Goal: Information Seeking & Learning: Learn about a topic

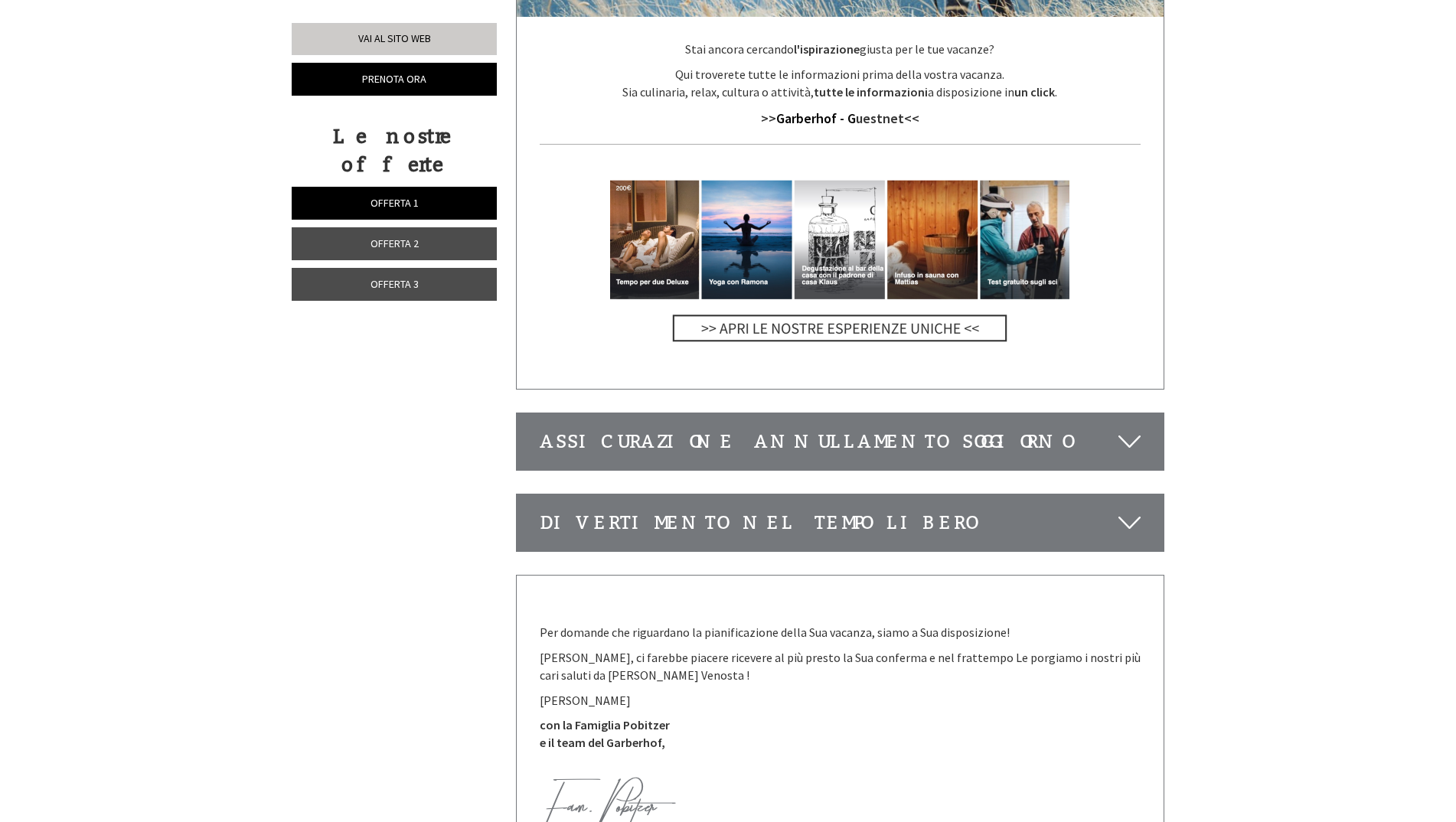
scroll to position [5973, 0]
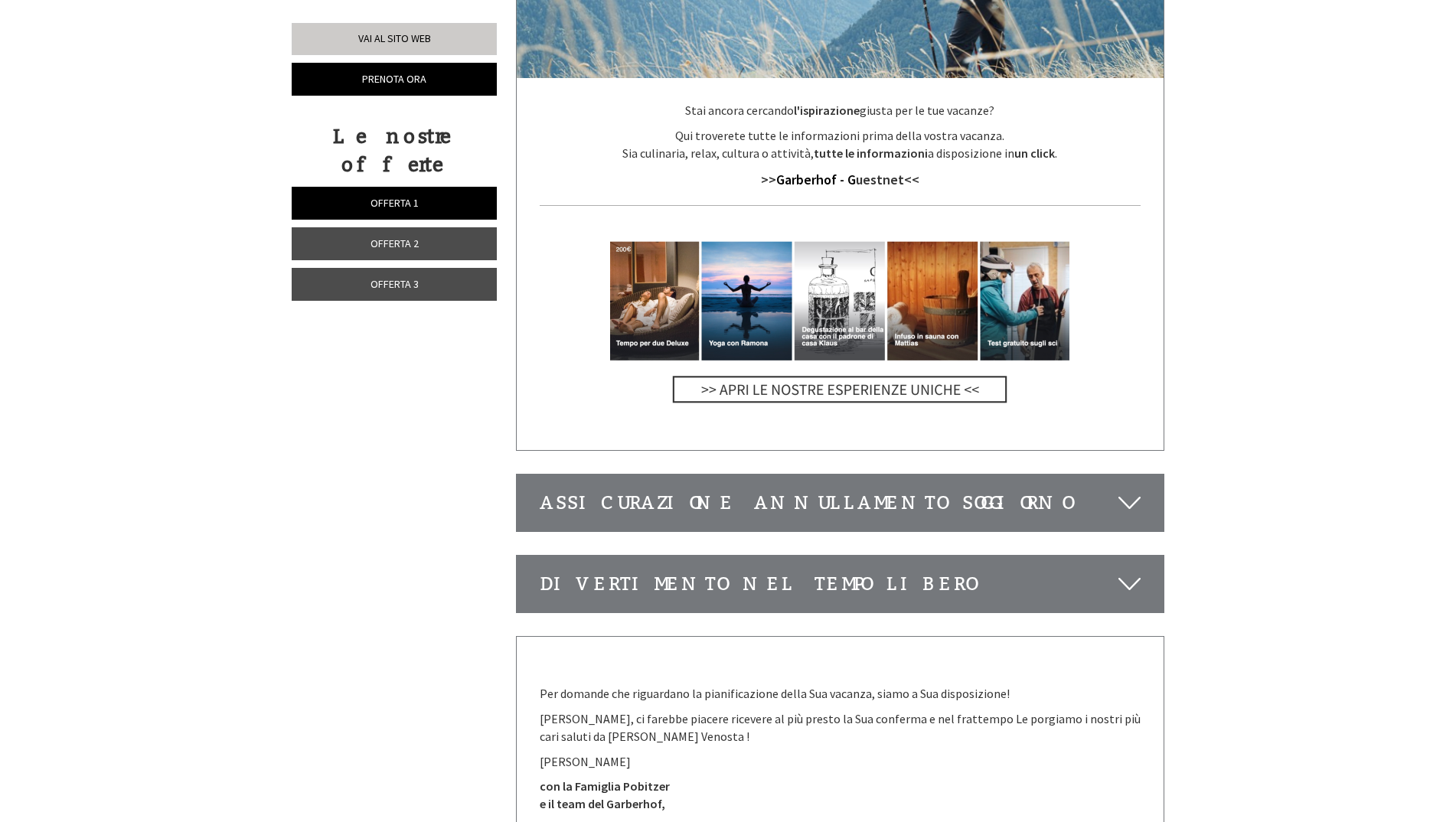
click at [669, 778] on p "con la Famiglia Pobitzer e il team del Garberhof," at bounding box center [840, 795] width 601 height 35
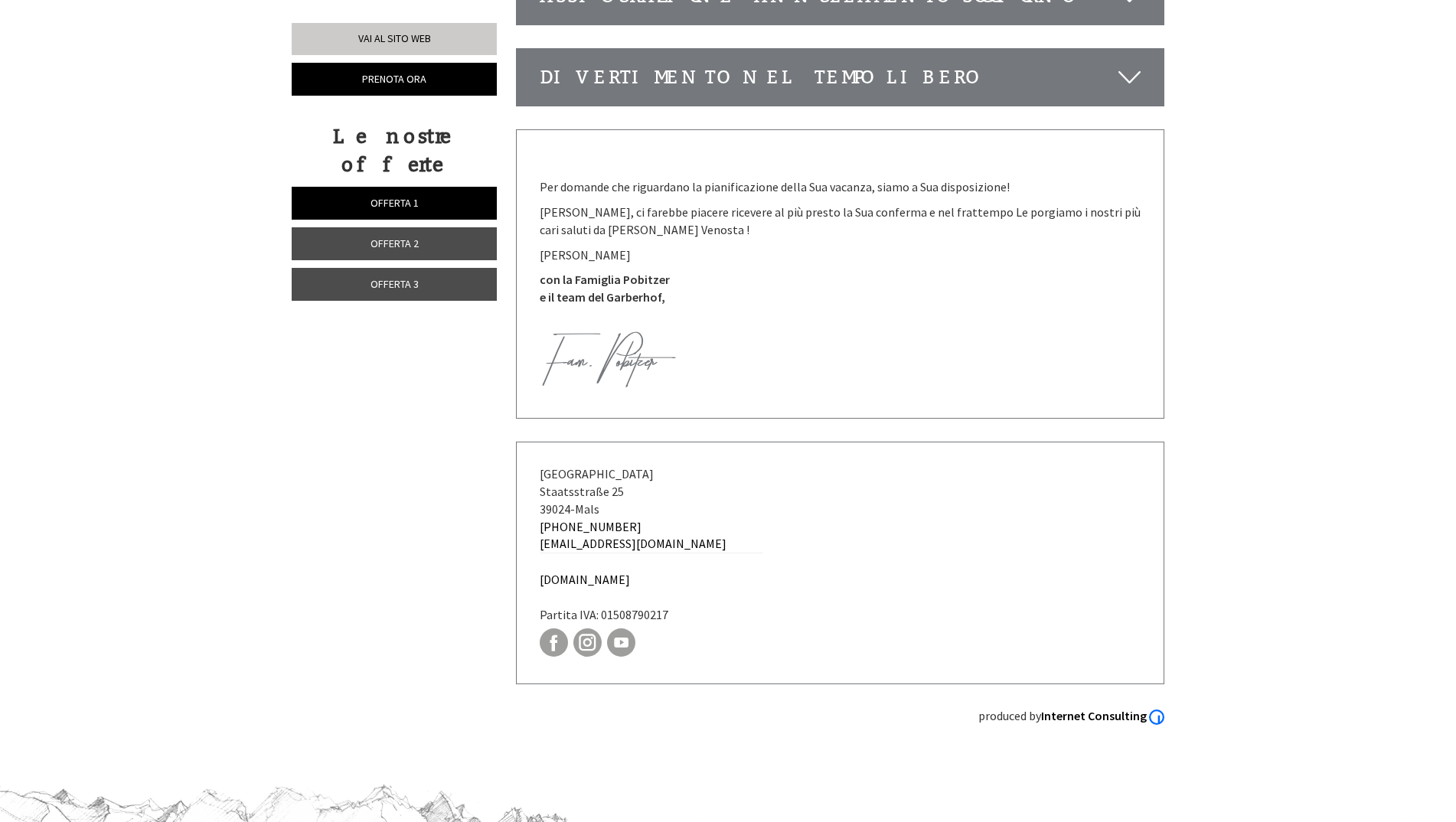
scroll to position [6244, 0]
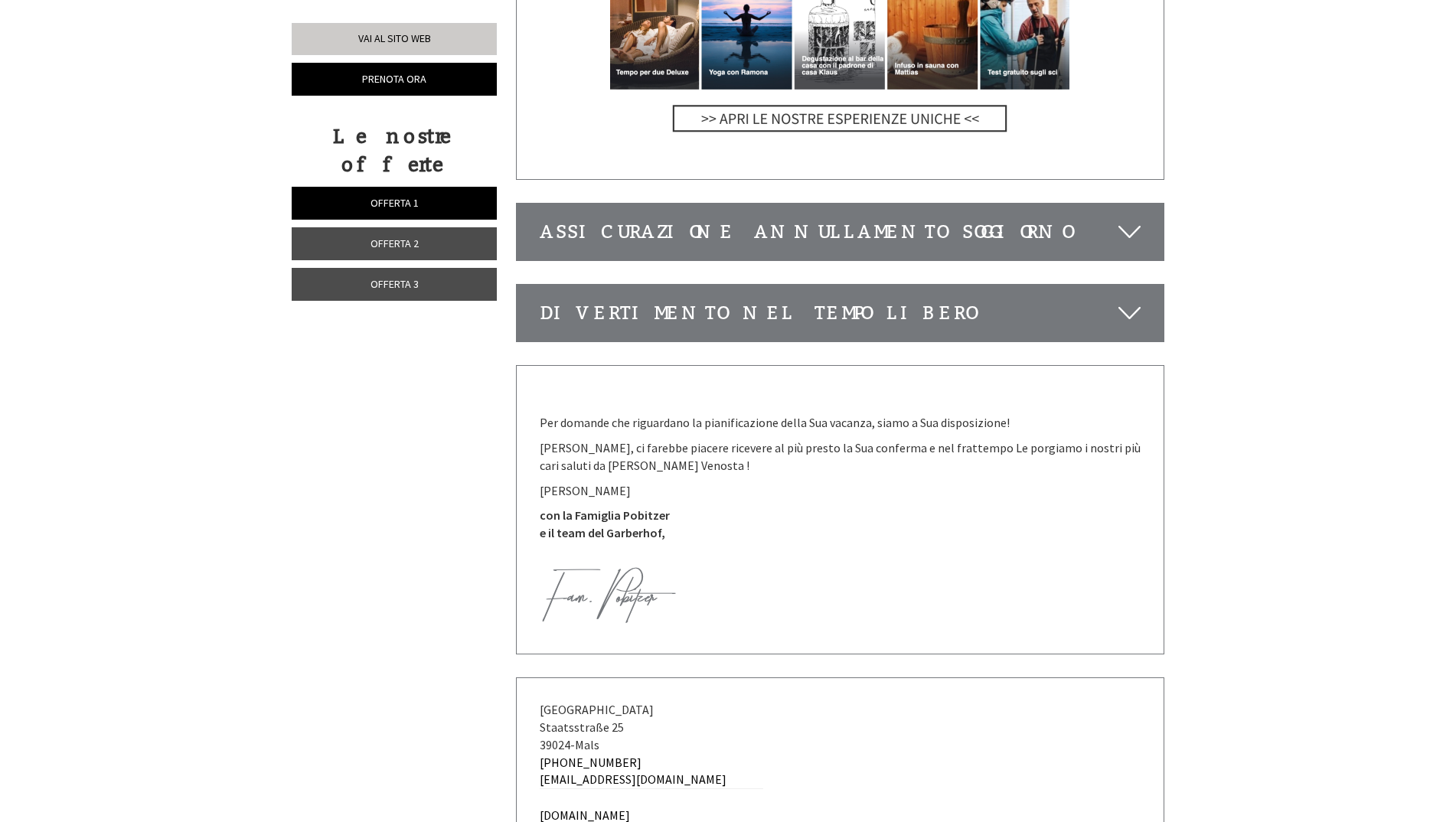
click at [770, 550] on td at bounding box center [840, 591] width 601 height 81
click at [629, 567] on img at bounding box center [608, 595] width 134 height 56
click at [660, 507] on p "con la Famiglia Pobitzer e il team del Garberhof," at bounding box center [840, 524] width 601 height 35
click at [584, 567] on img at bounding box center [608, 595] width 134 height 56
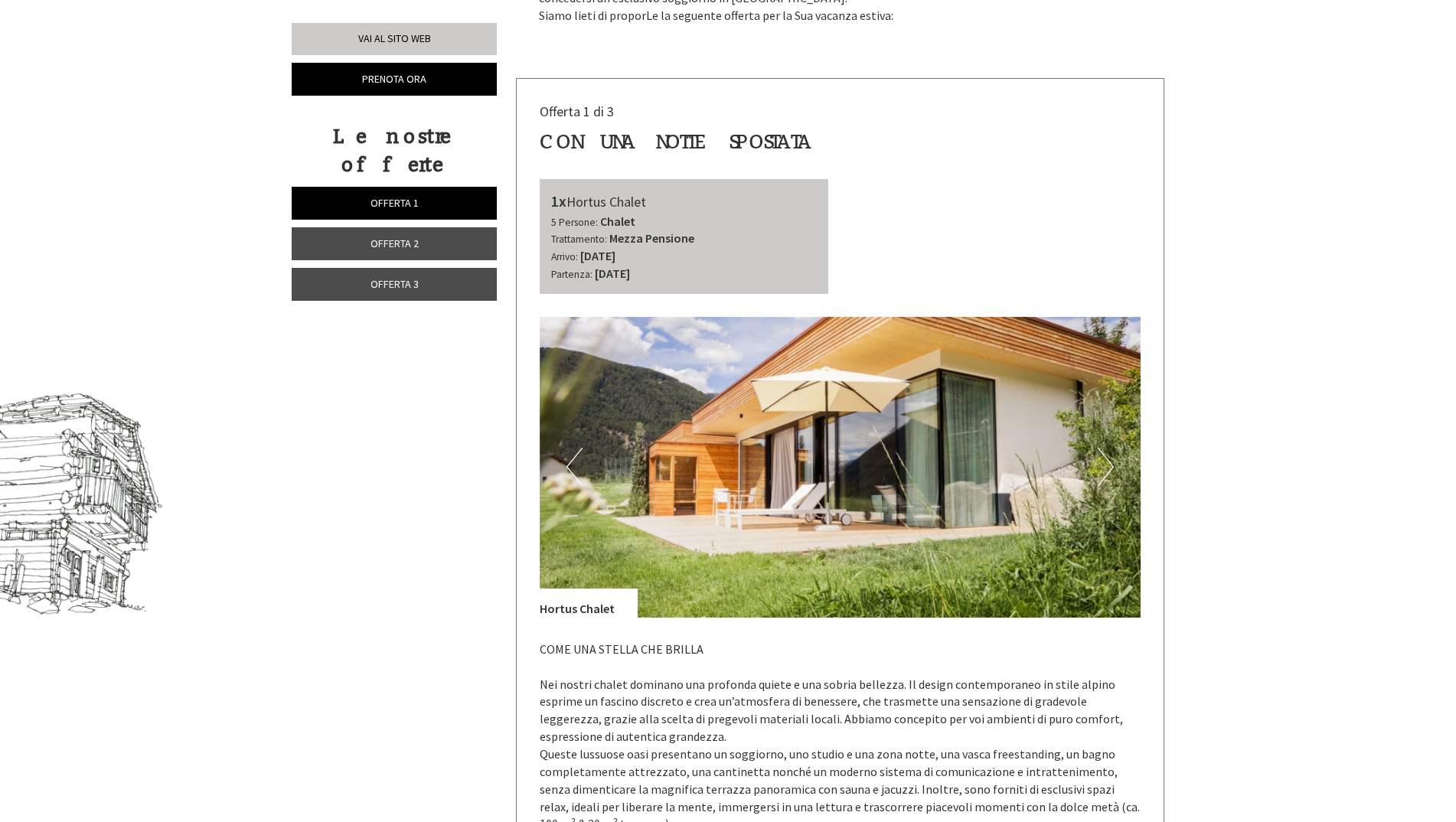
scroll to position [730, 0]
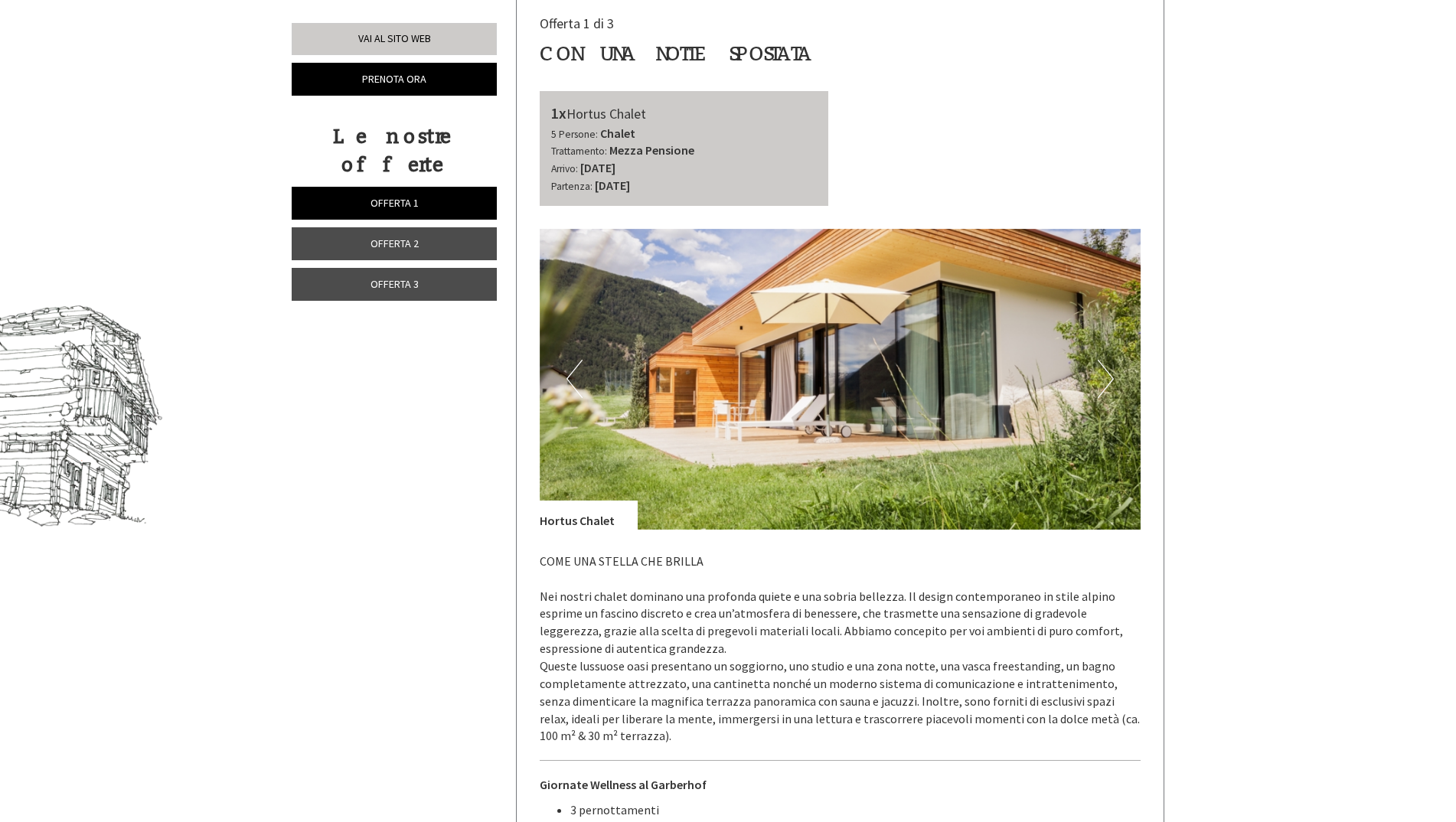
click at [1102, 375] on button "Next" at bounding box center [1106, 379] width 16 height 39
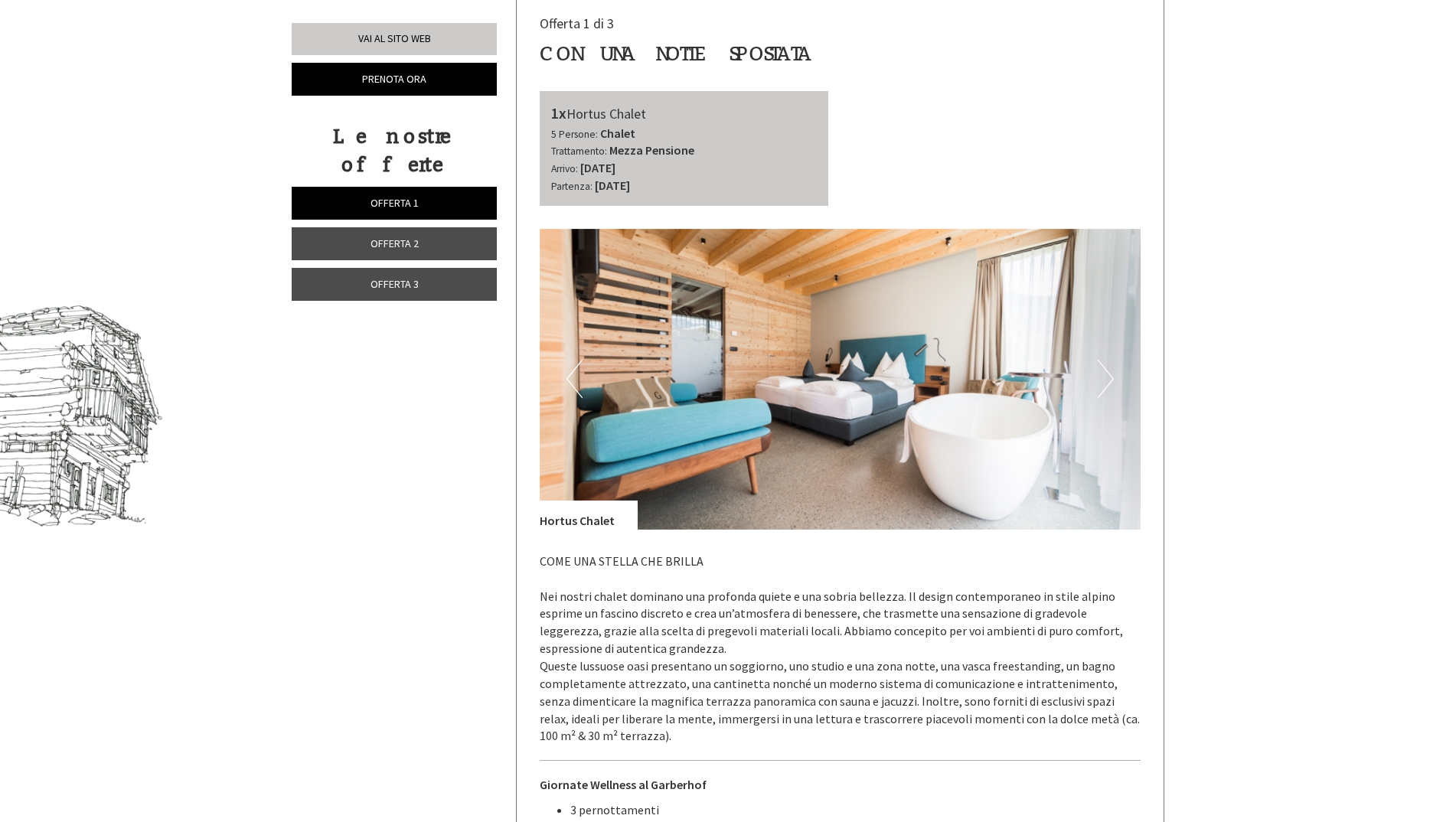
click at [1103, 376] on button "Next" at bounding box center [1106, 379] width 16 height 39
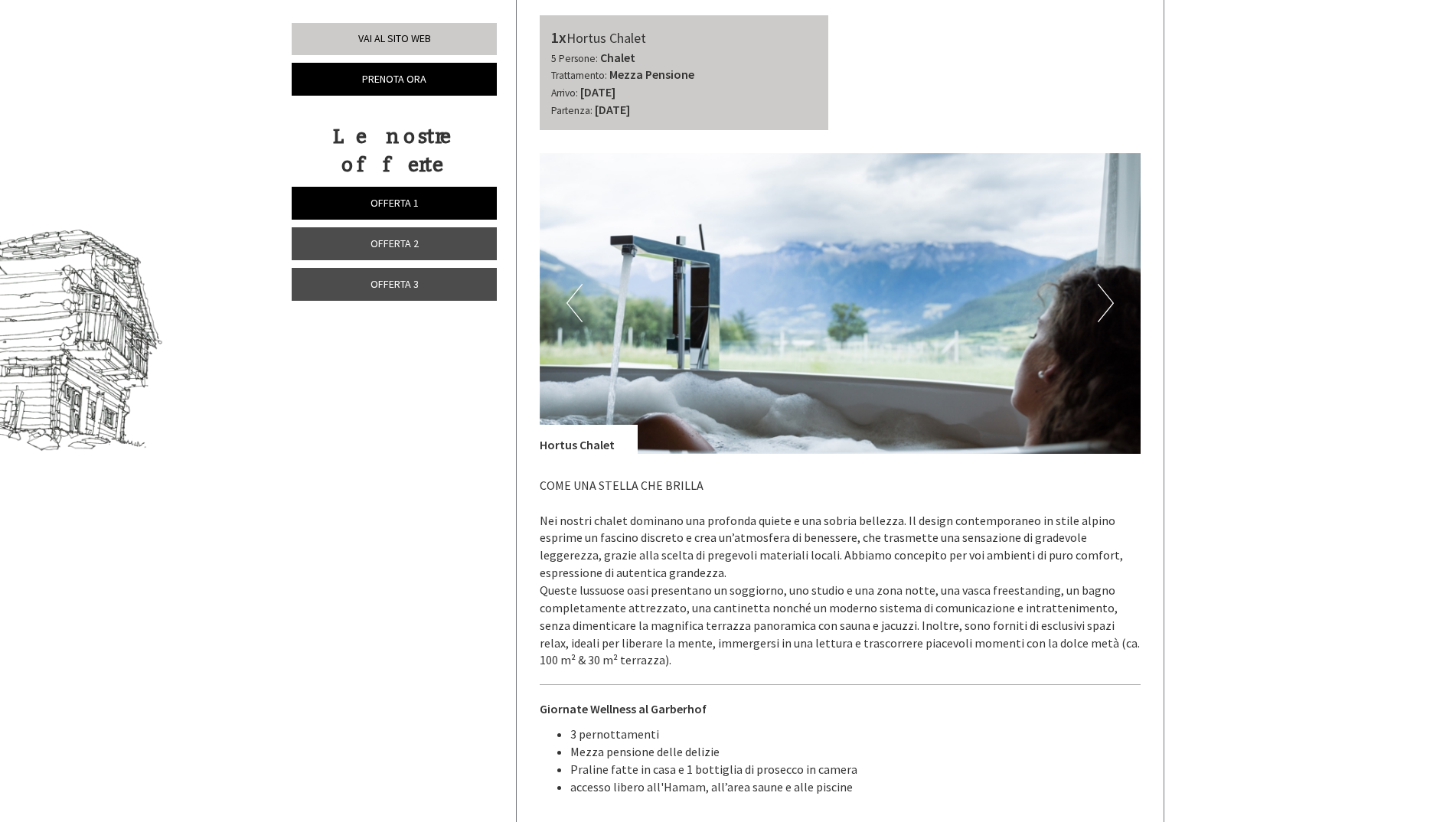
scroll to position [883, 0]
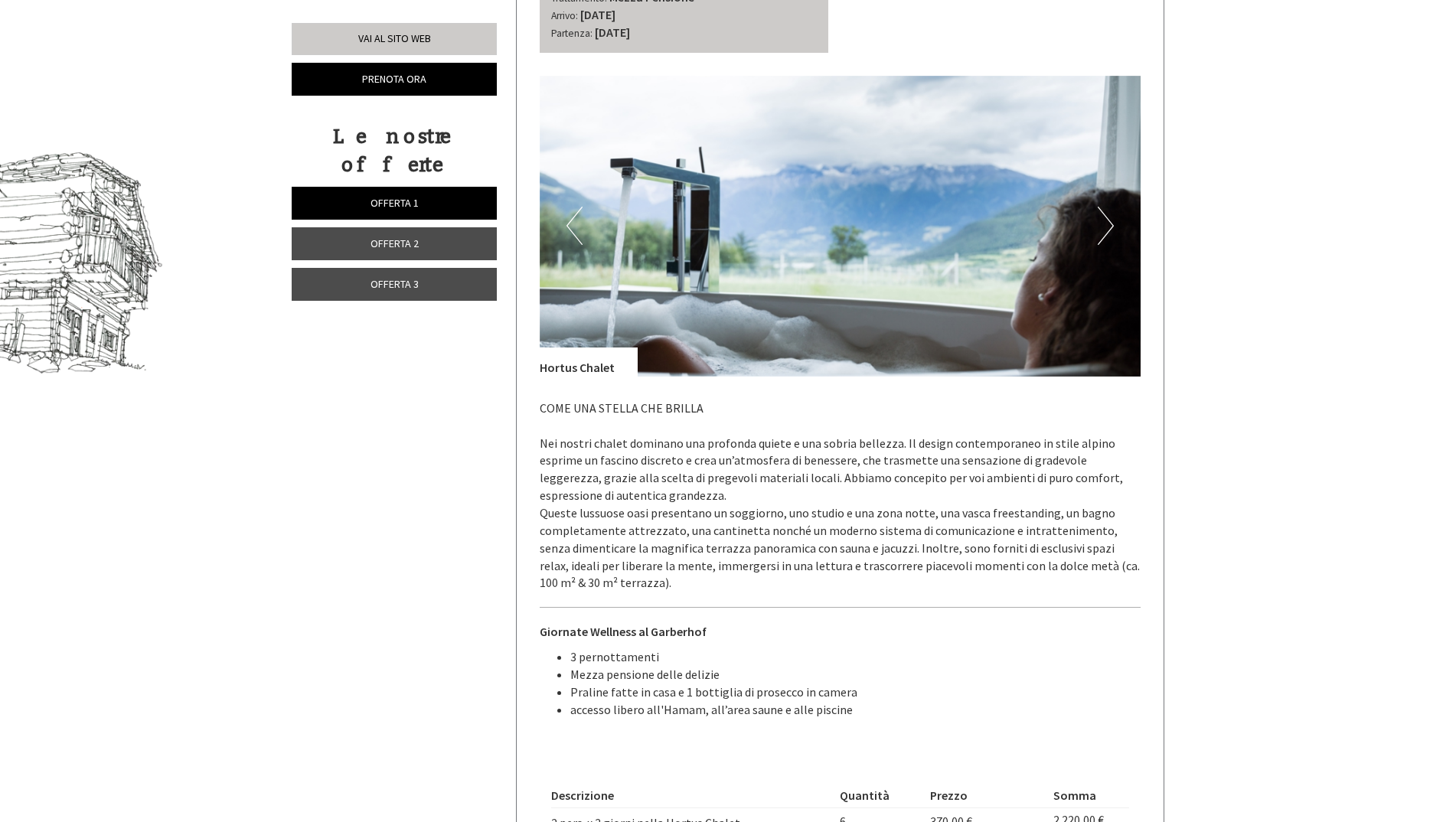
click at [1099, 236] on button "Next" at bounding box center [1106, 226] width 16 height 39
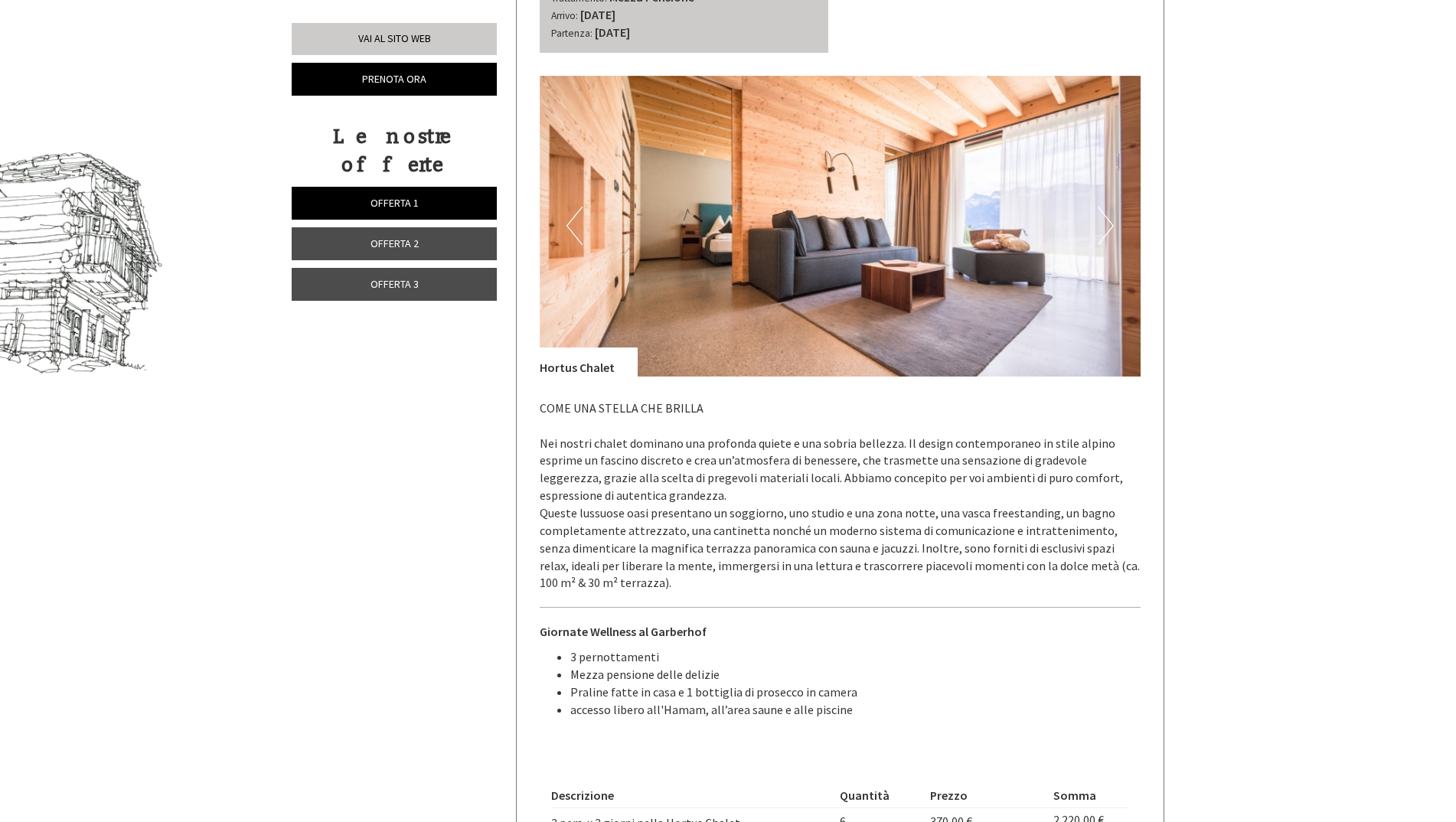
click at [1110, 230] on button "Next" at bounding box center [1106, 226] width 16 height 39
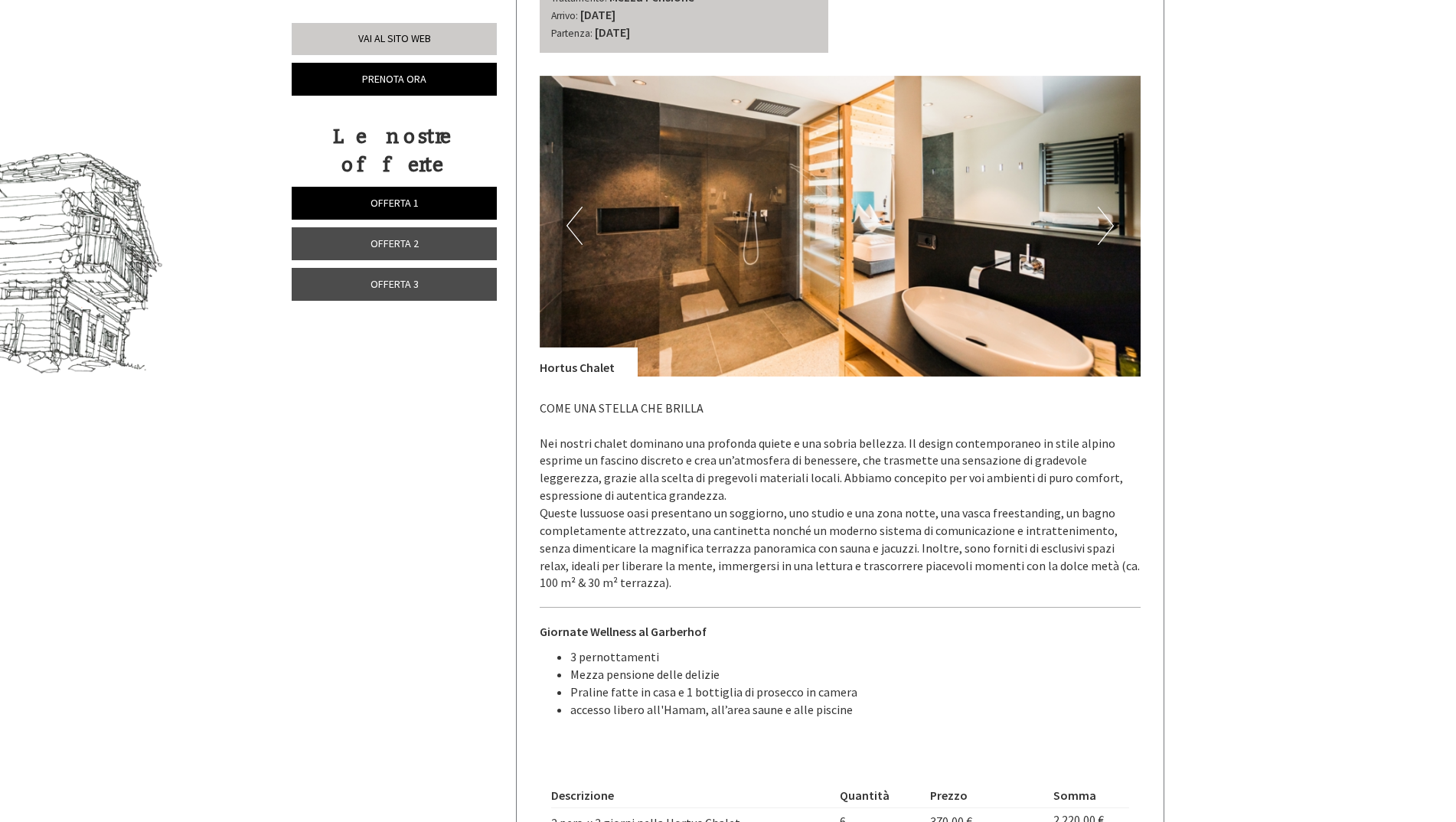
click at [1112, 232] on button "Next" at bounding box center [1106, 226] width 16 height 39
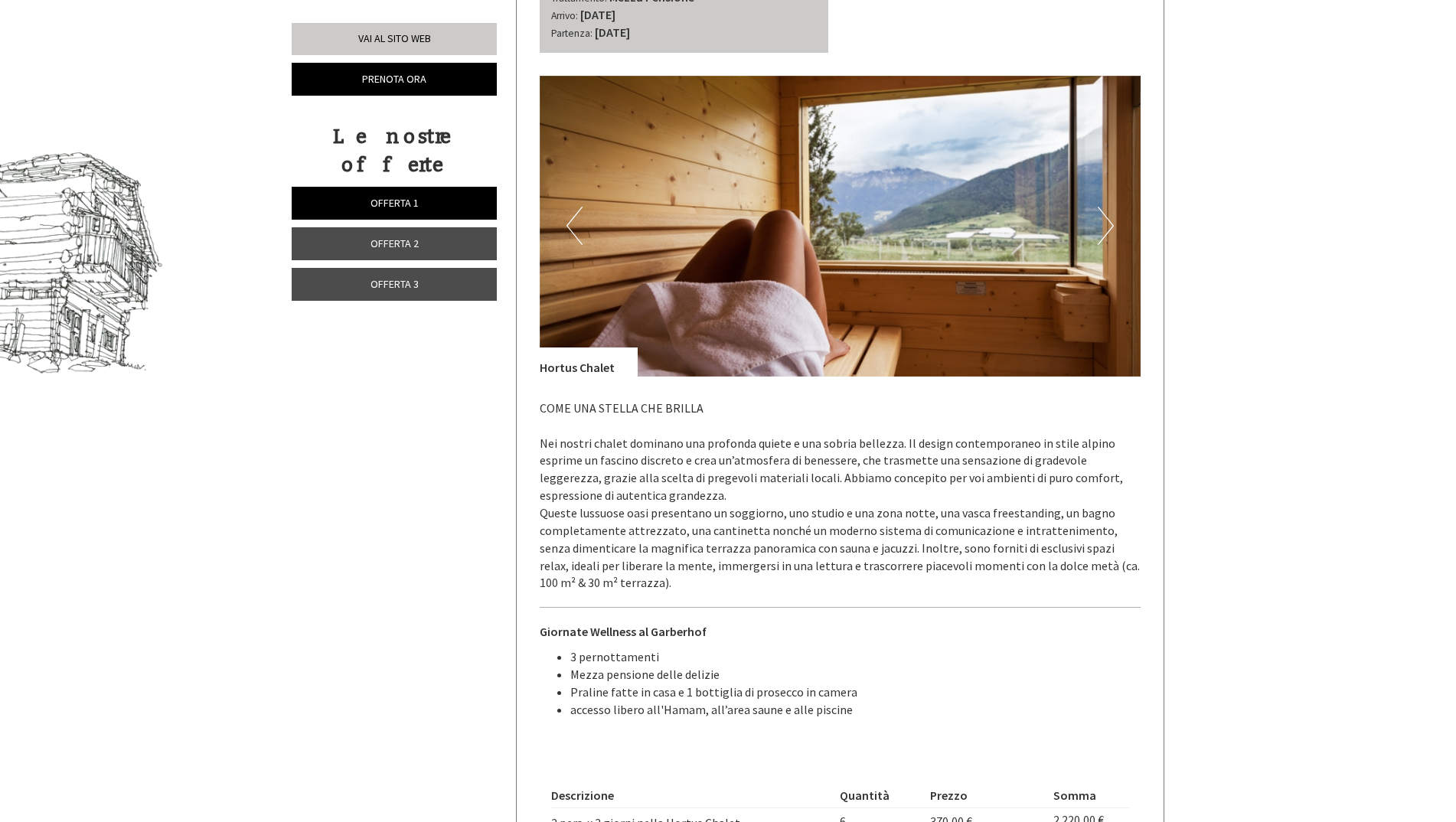
click at [1112, 232] on button "Next" at bounding box center [1106, 226] width 16 height 39
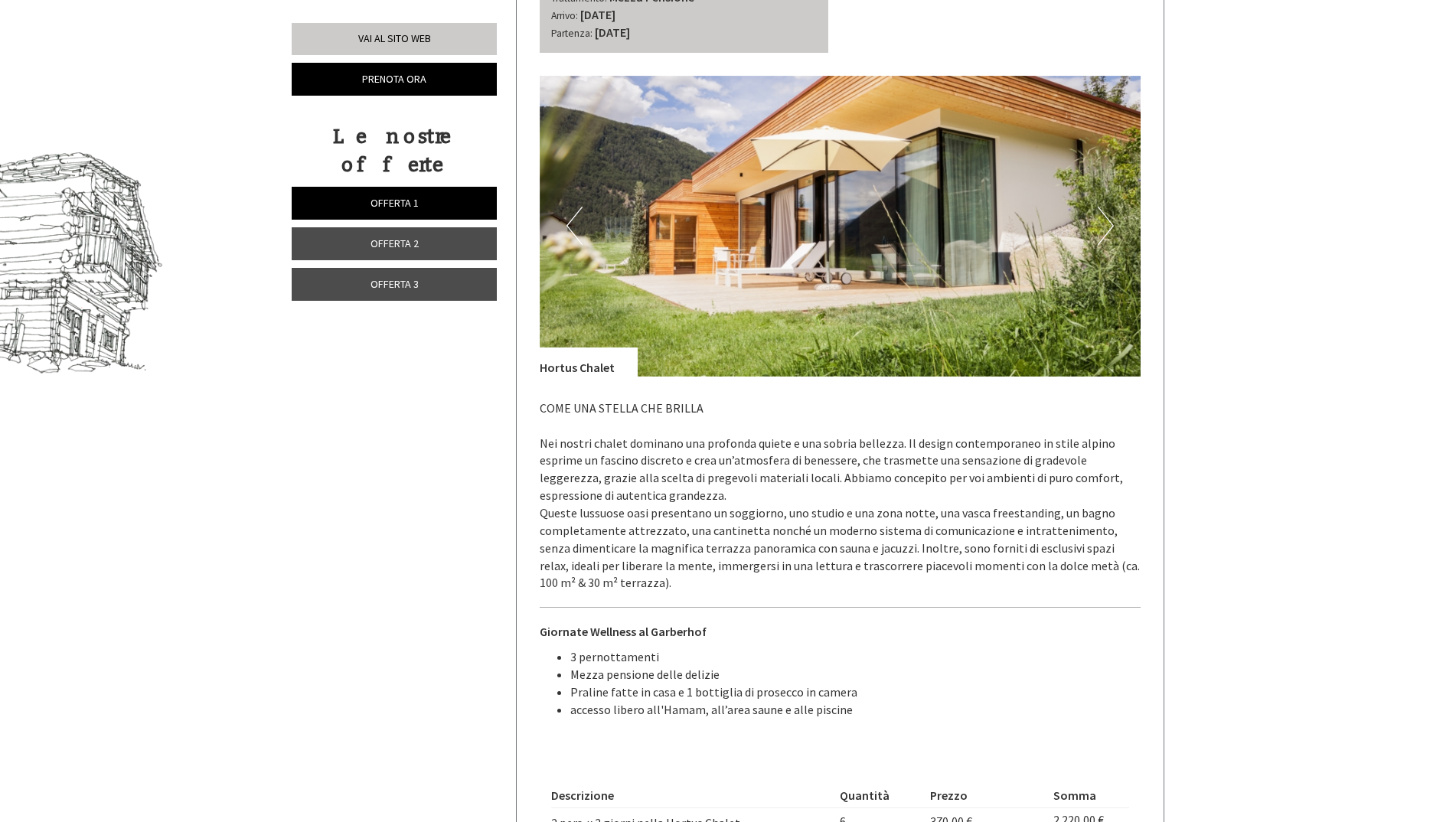
click at [1112, 232] on button "Next" at bounding box center [1106, 226] width 16 height 39
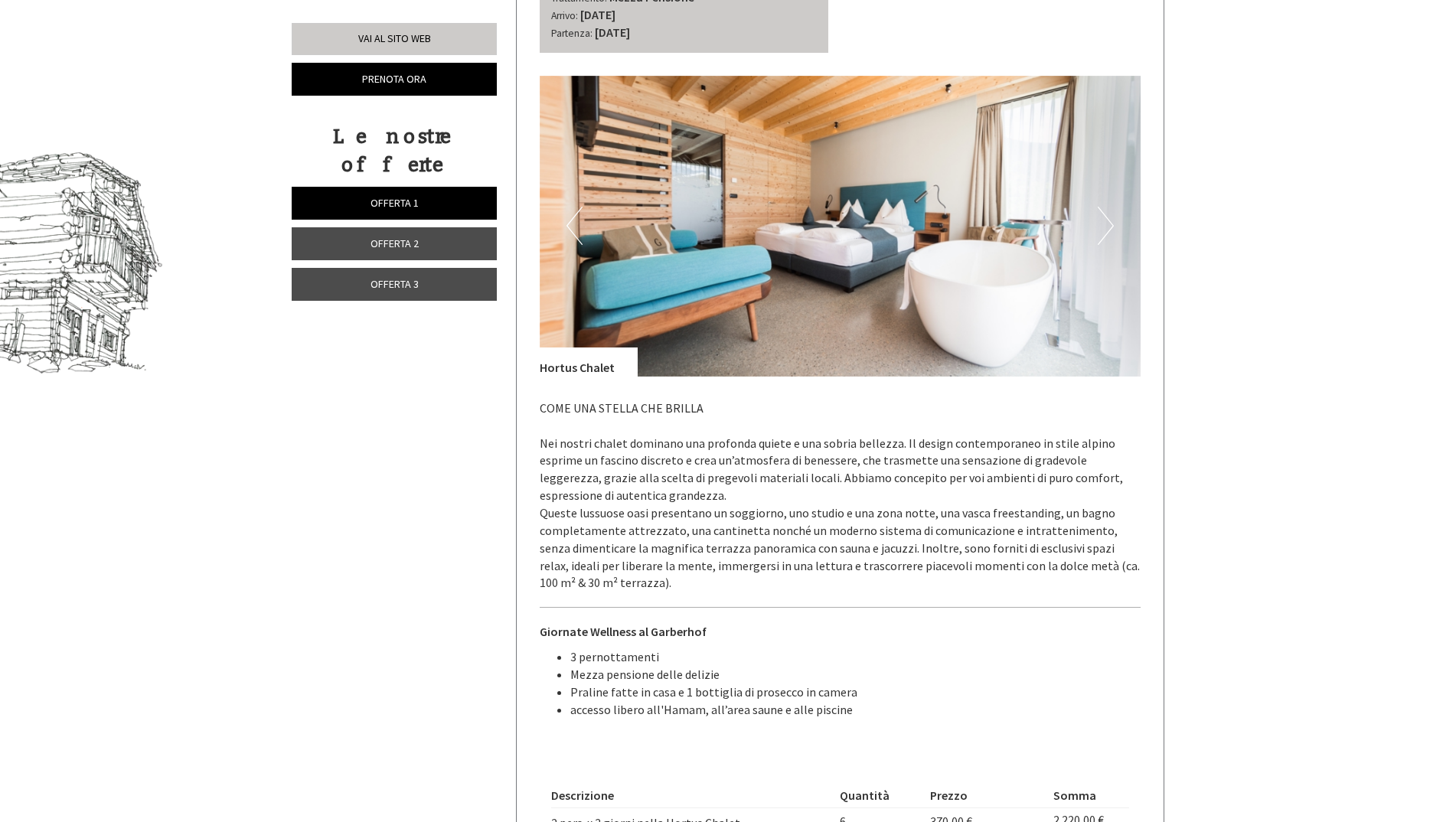
click at [1112, 232] on button "Next" at bounding box center [1106, 226] width 16 height 39
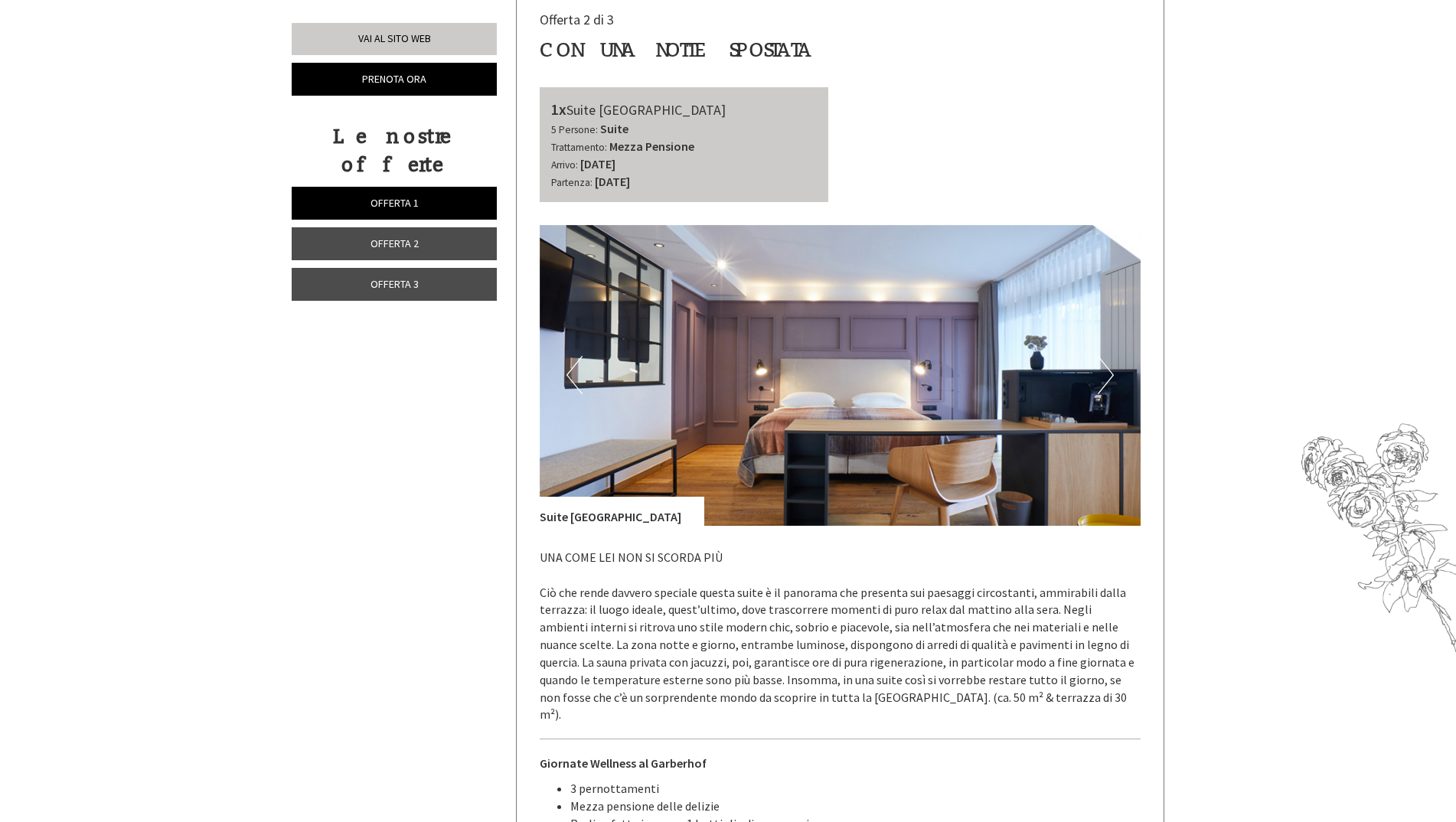
scroll to position [1956, 0]
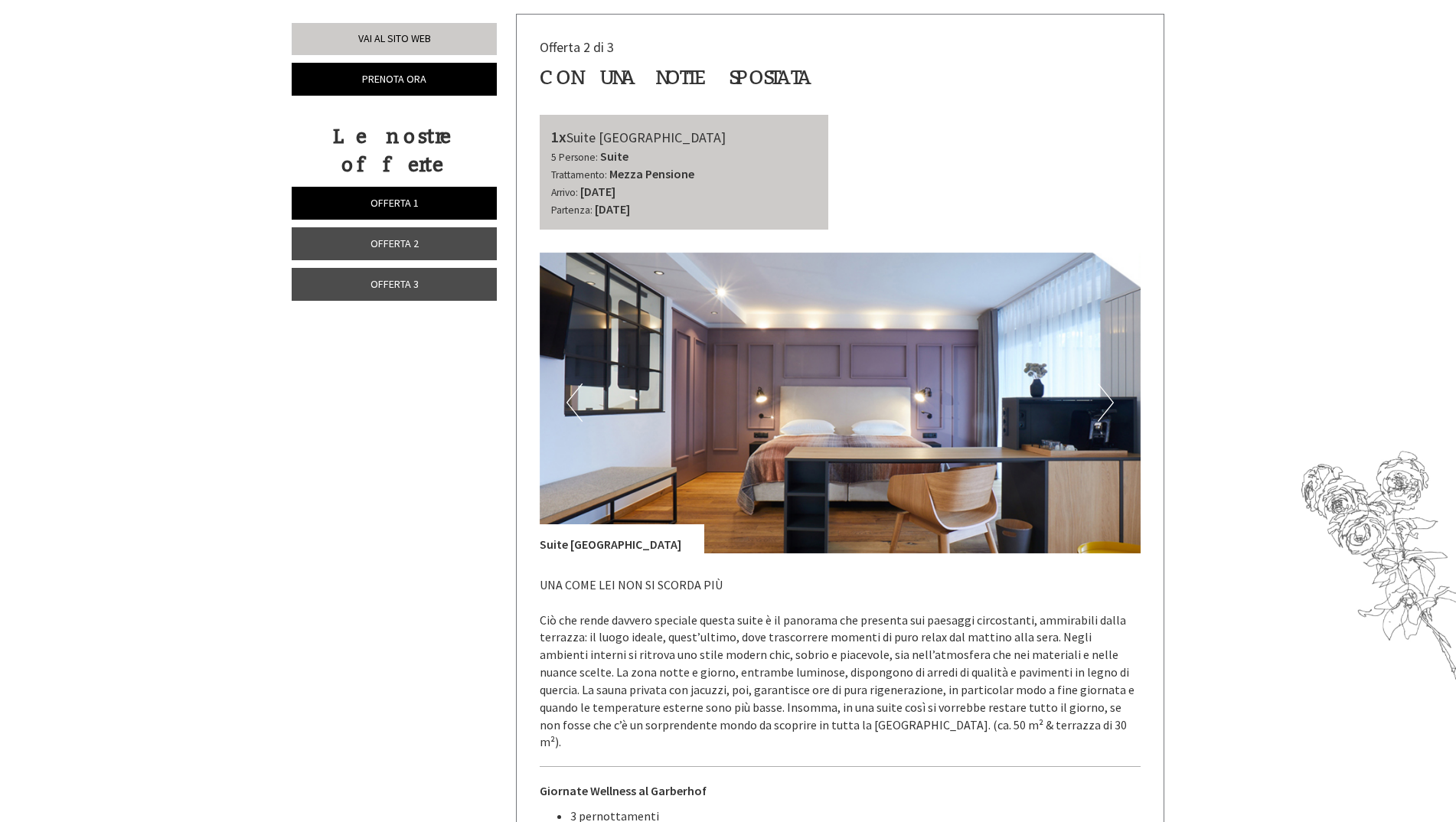
click at [1098, 405] on button "Next" at bounding box center [1106, 402] width 16 height 39
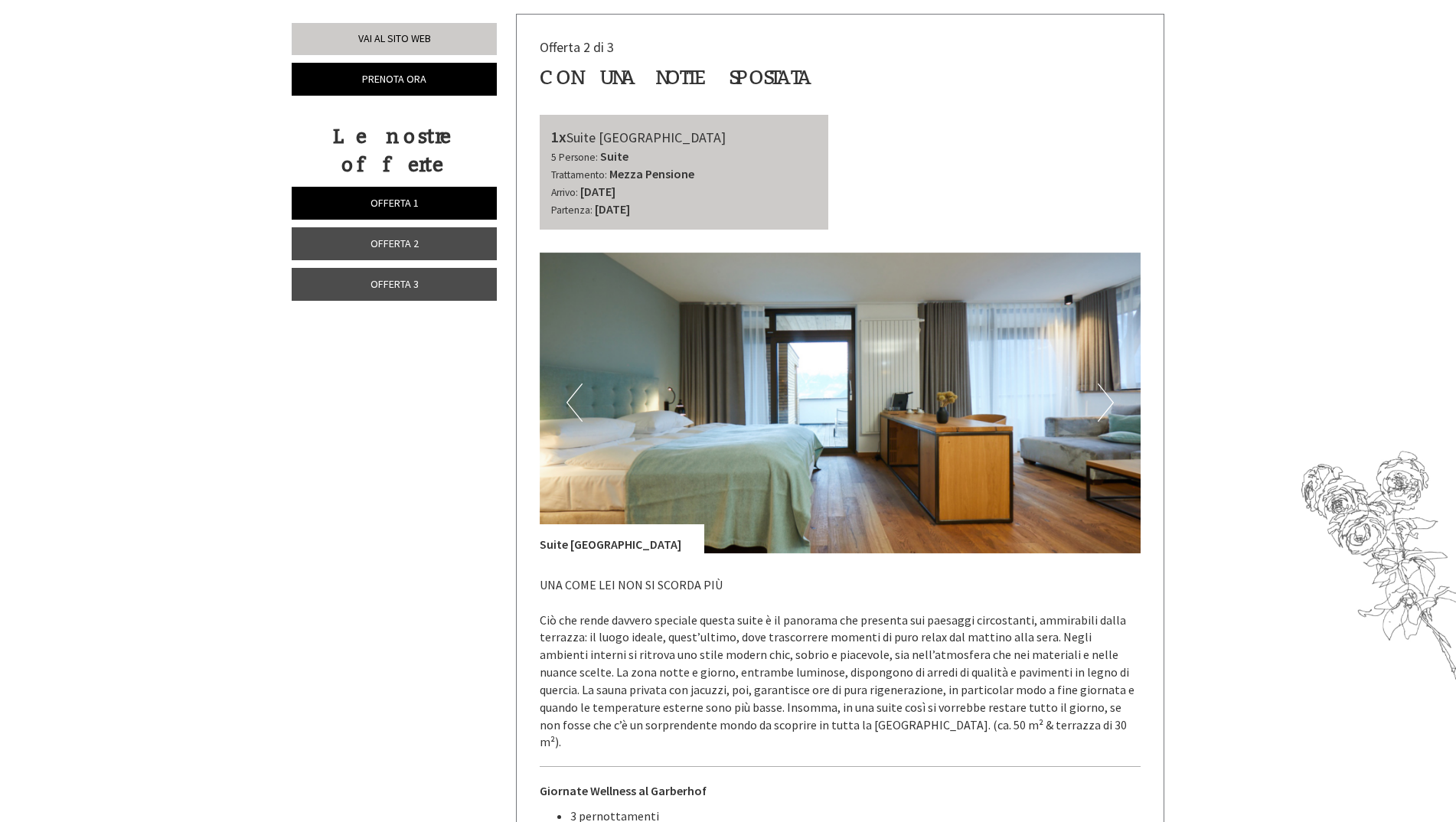
click at [1098, 405] on button "Next" at bounding box center [1106, 402] width 16 height 39
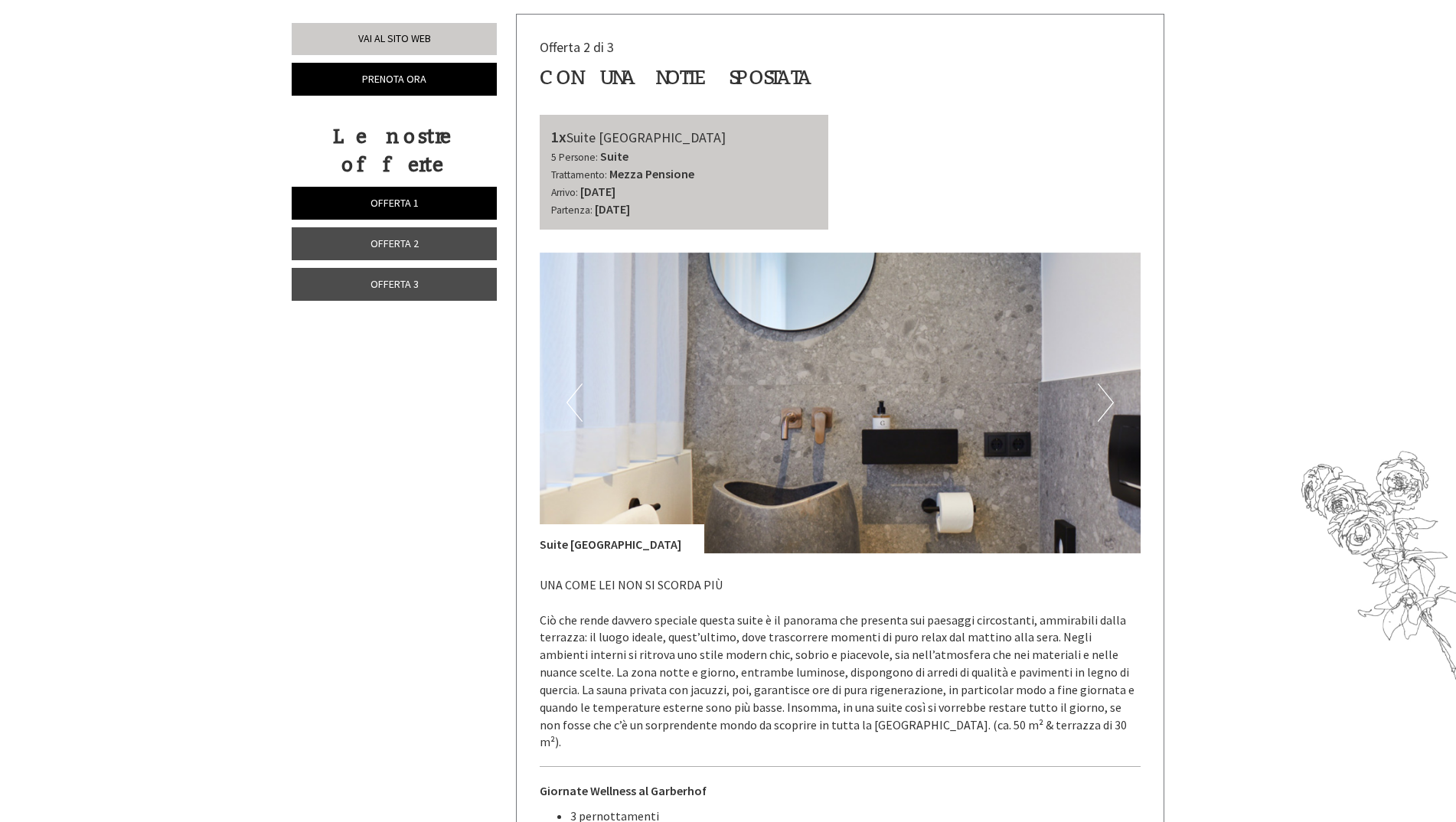
click at [1098, 405] on button "Next" at bounding box center [1106, 402] width 16 height 39
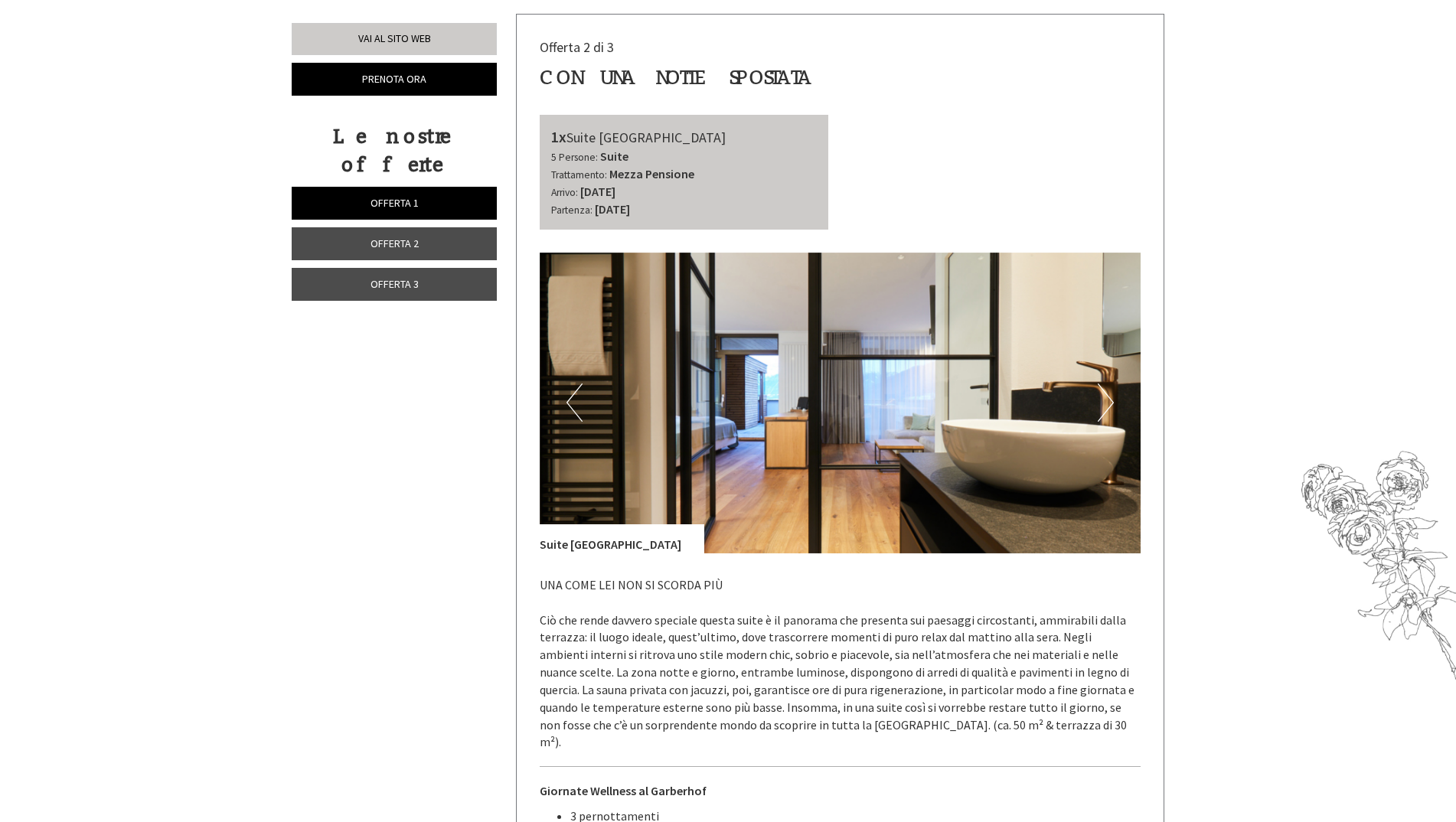
click at [1098, 405] on button "Next" at bounding box center [1106, 402] width 16 height 39
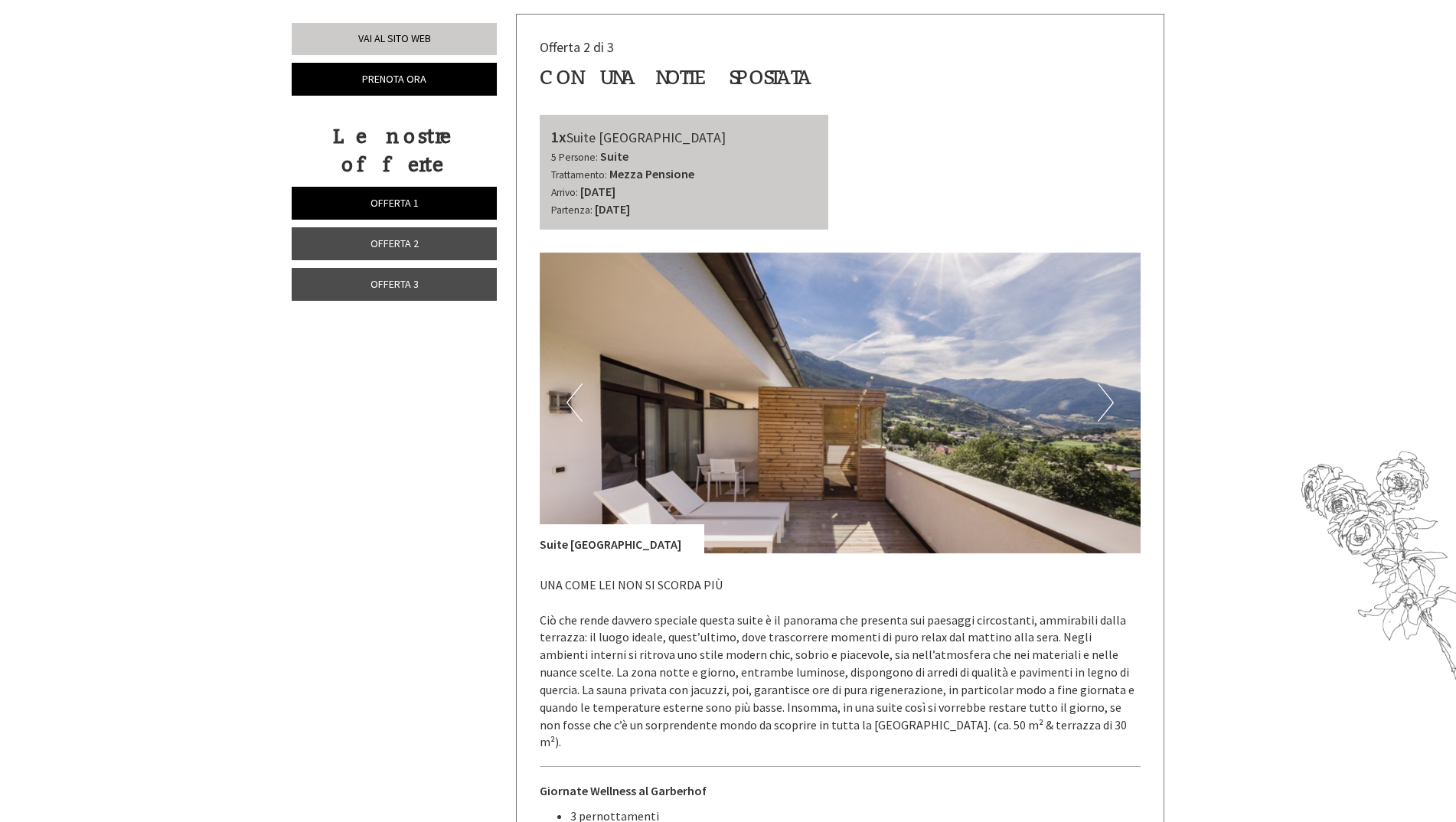
click at [1098, 405] on button "Next" at bounding box center [1106, 402] width 16 height 39
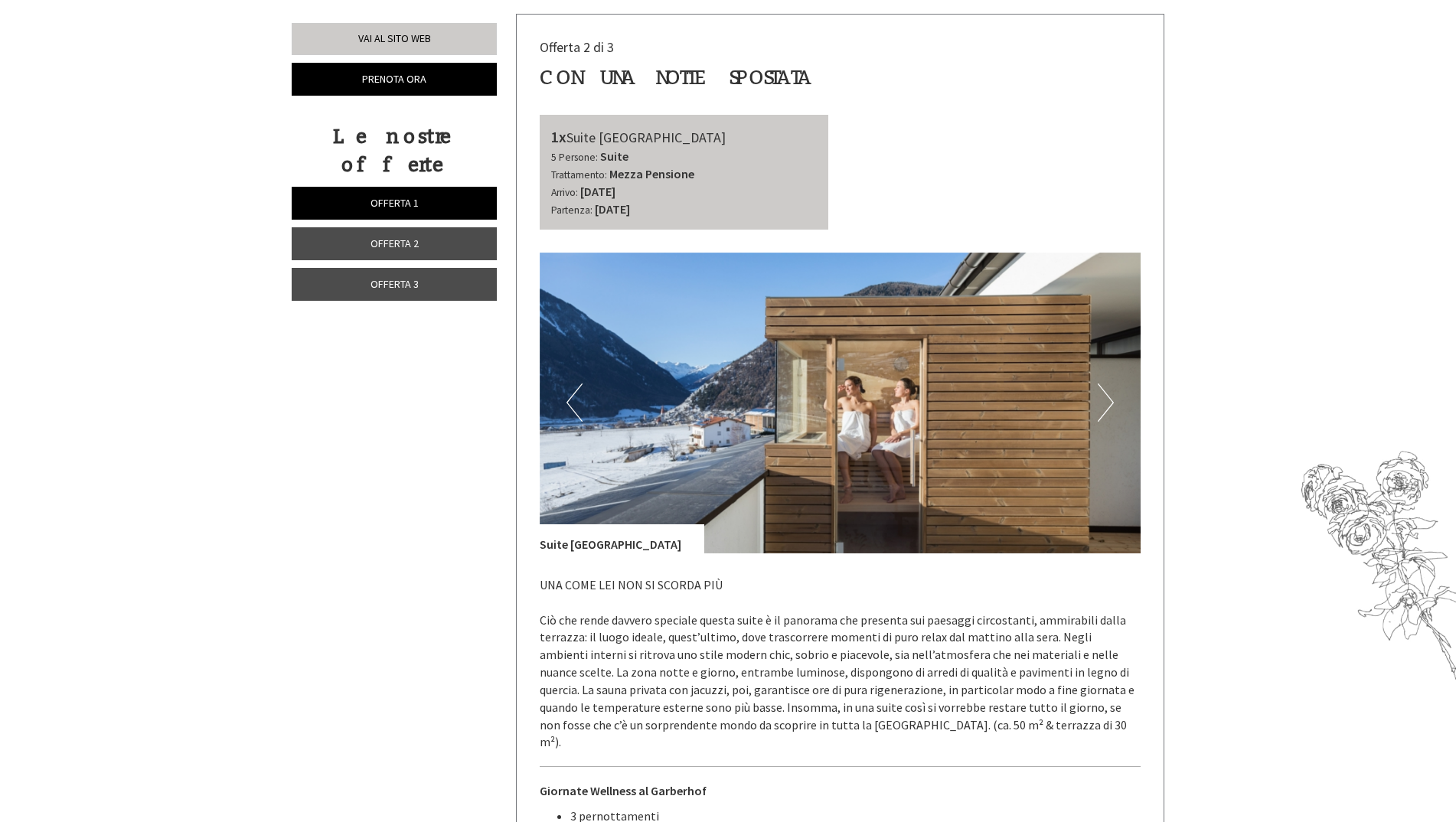
drag, startPoint x: 1098, startPoint y: 405, endPoint x: 633, endPoint y: 556, distance: 488.9
click at [641, 560] on div "Previous Next" at bounding box center [840, 581] width 601 height 656
click at [586, 410] on img at bounding box center [840, 403] width 601 height 301
click at [573, 421] on button "Previous" at bounding box center [574, 402] width 16 height 39
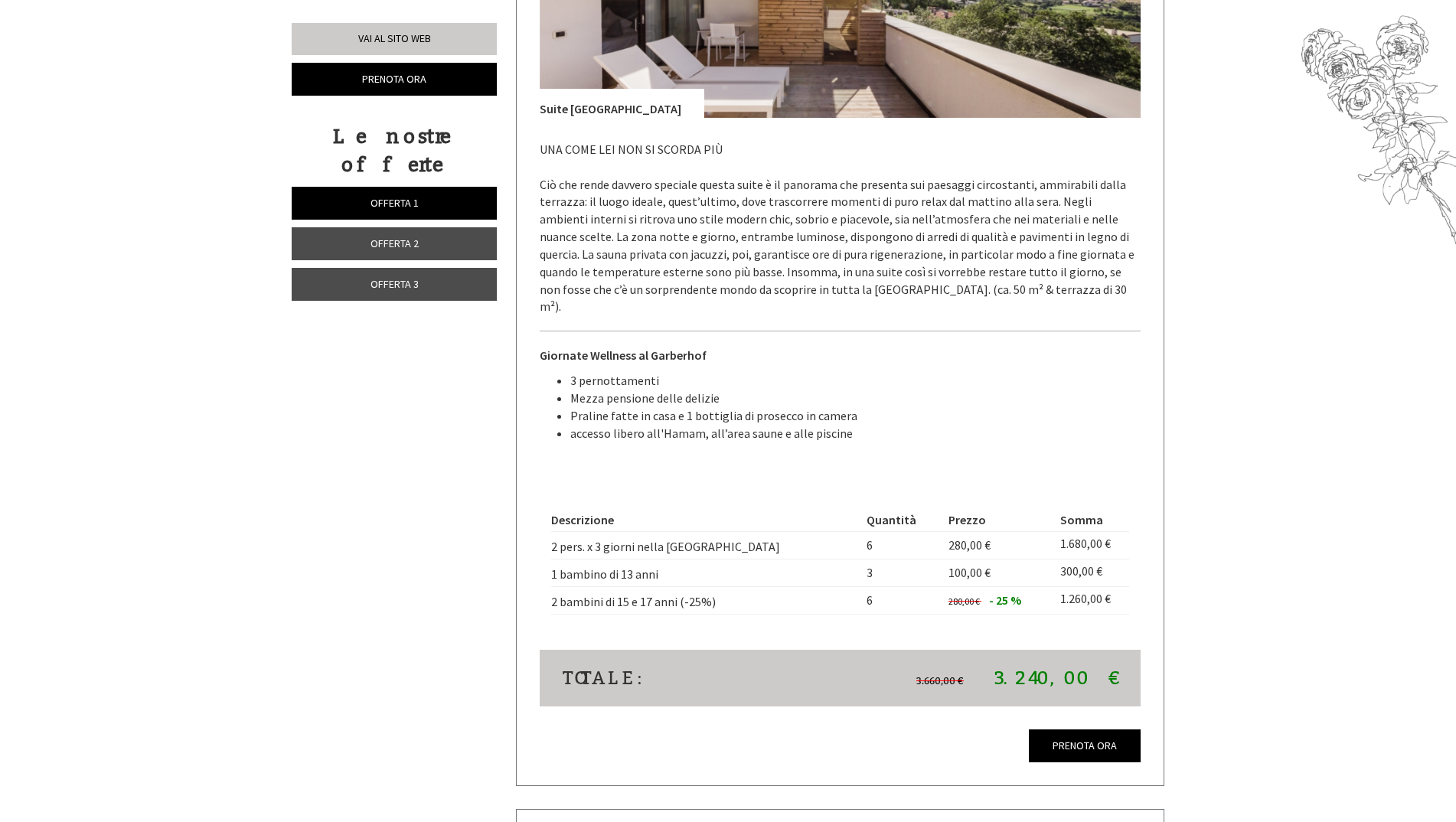
scroll to position [2109, 0]
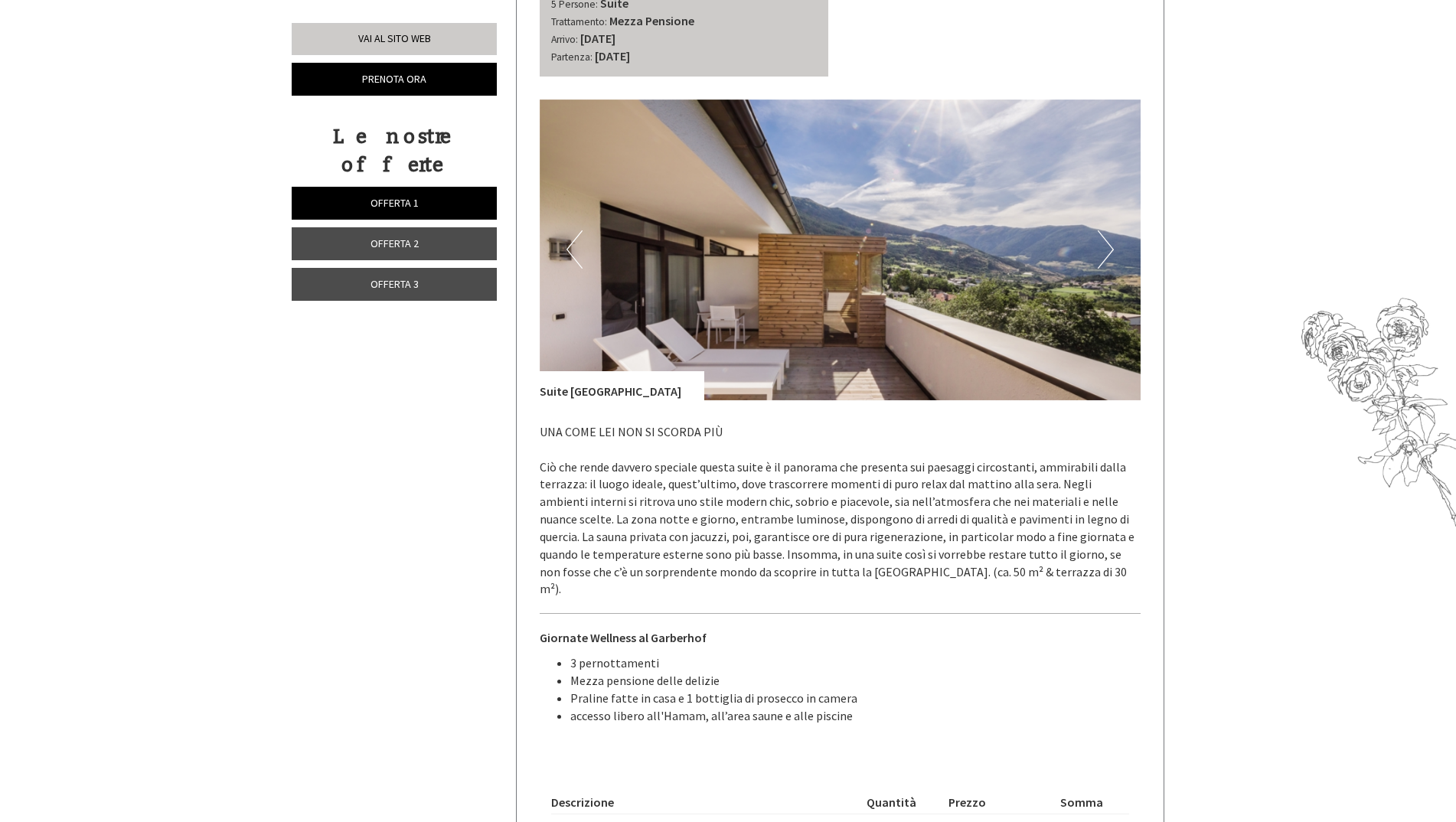
click at [1099, 254] on button "Next" at bounding box center [1106, 249] width 16 height 39
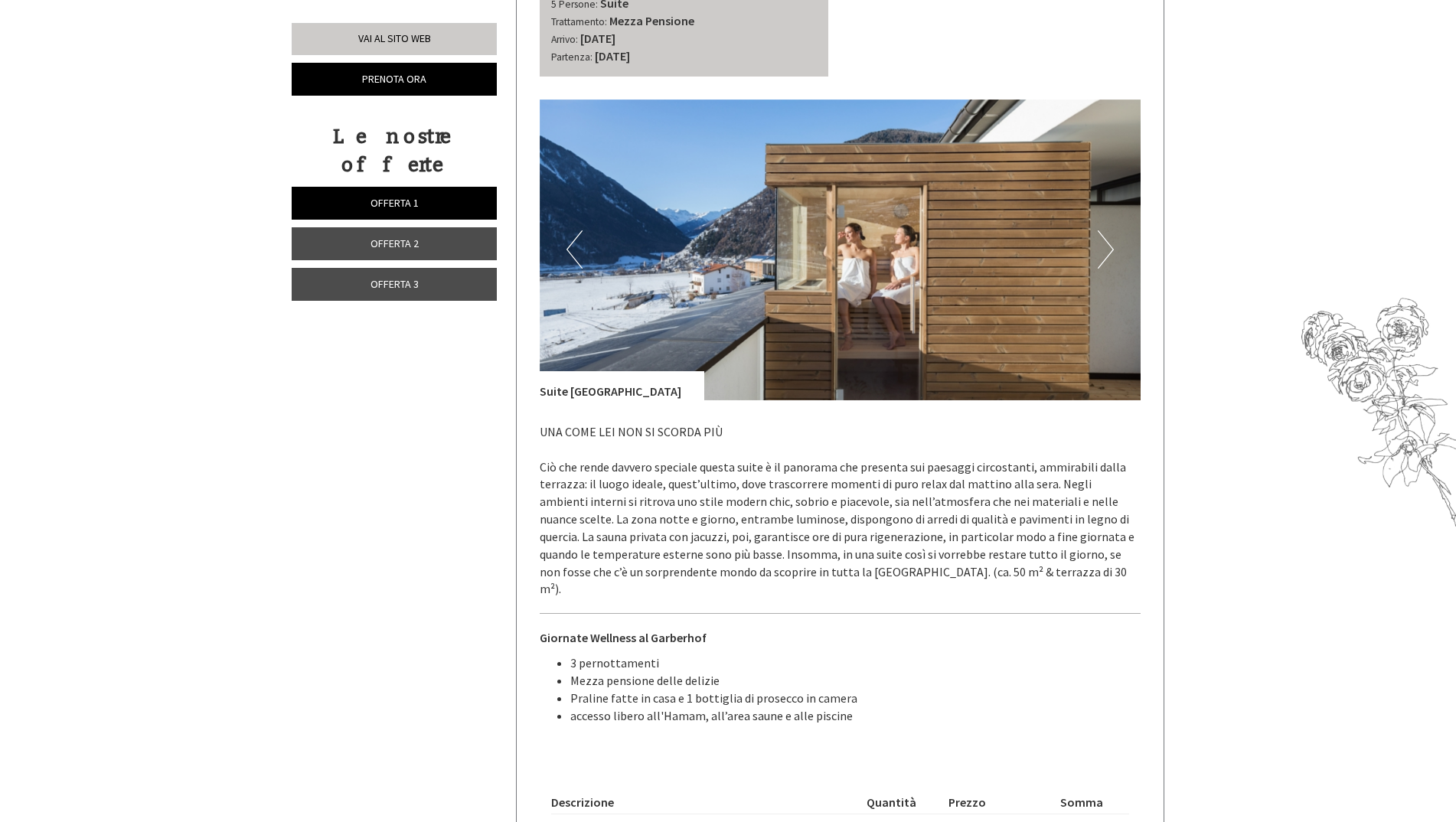
click at [1106, 245] on button "Next" at bounding box center [1106, 249] width 16 height 39
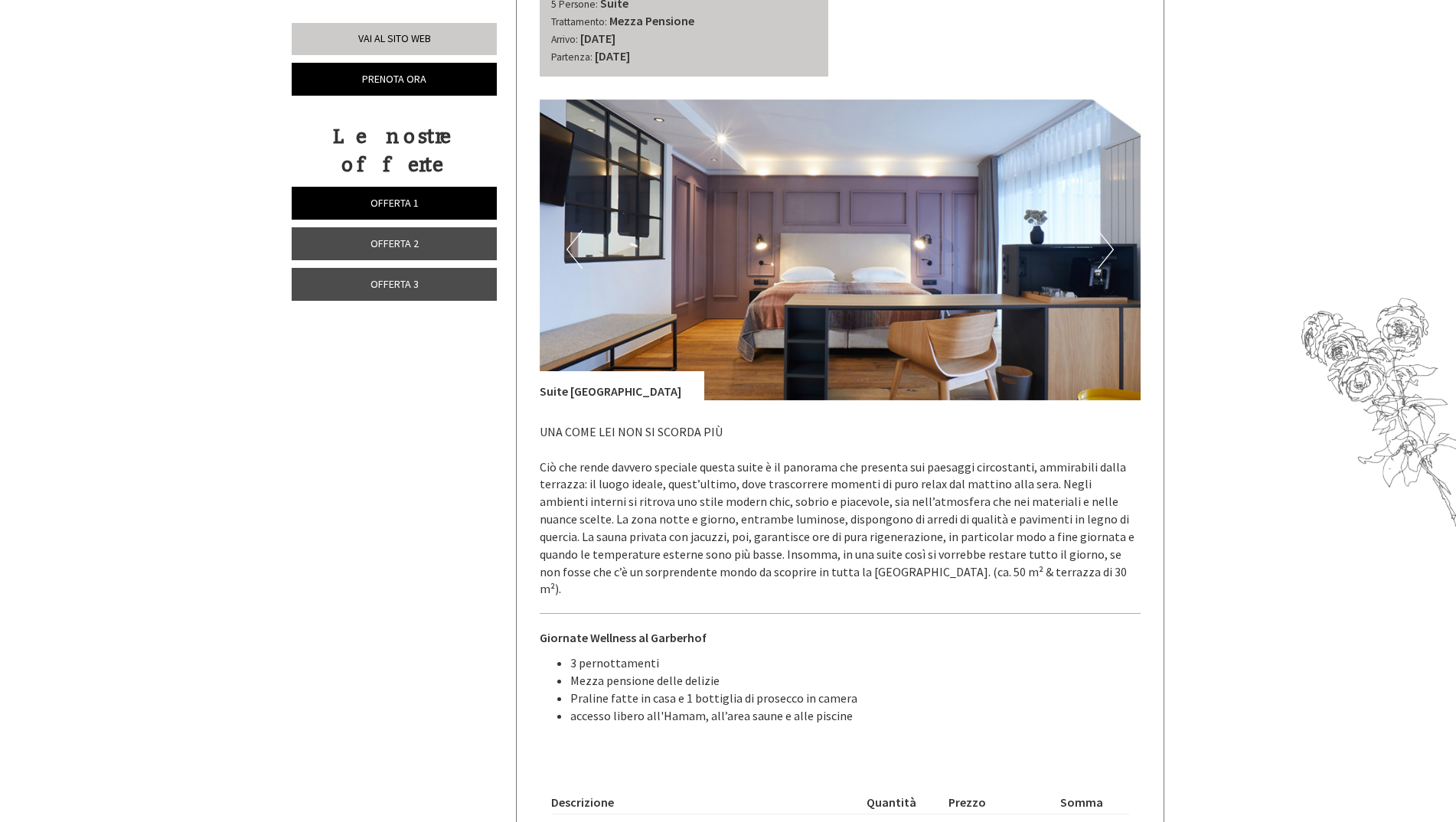
click at [1104, 237] on button "Next" at bounding box center [1106, 249] width 16 height 39
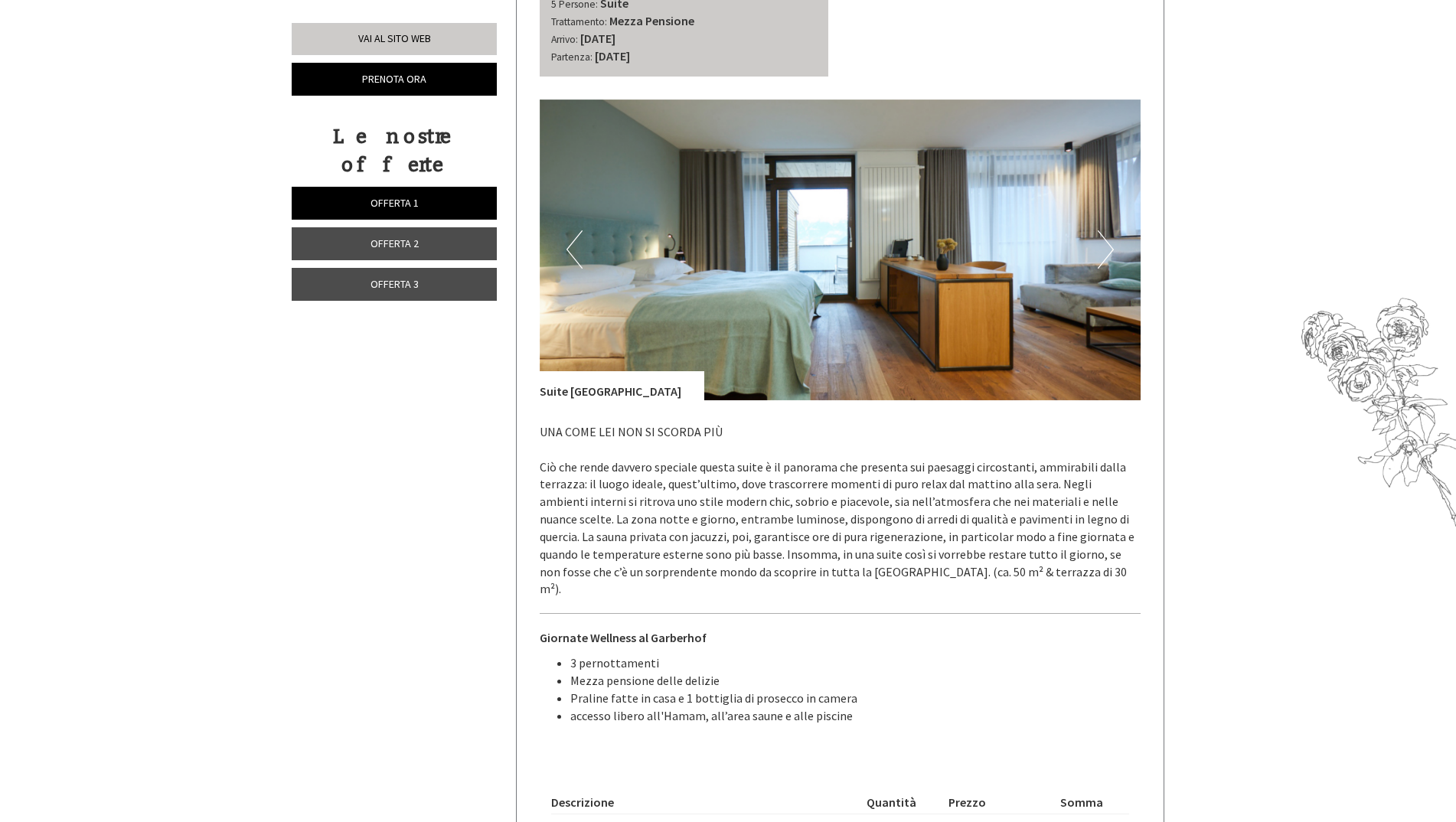
click at [1104, 237] on button "Next" at bounding box center [1106, 249] width 16 height 39
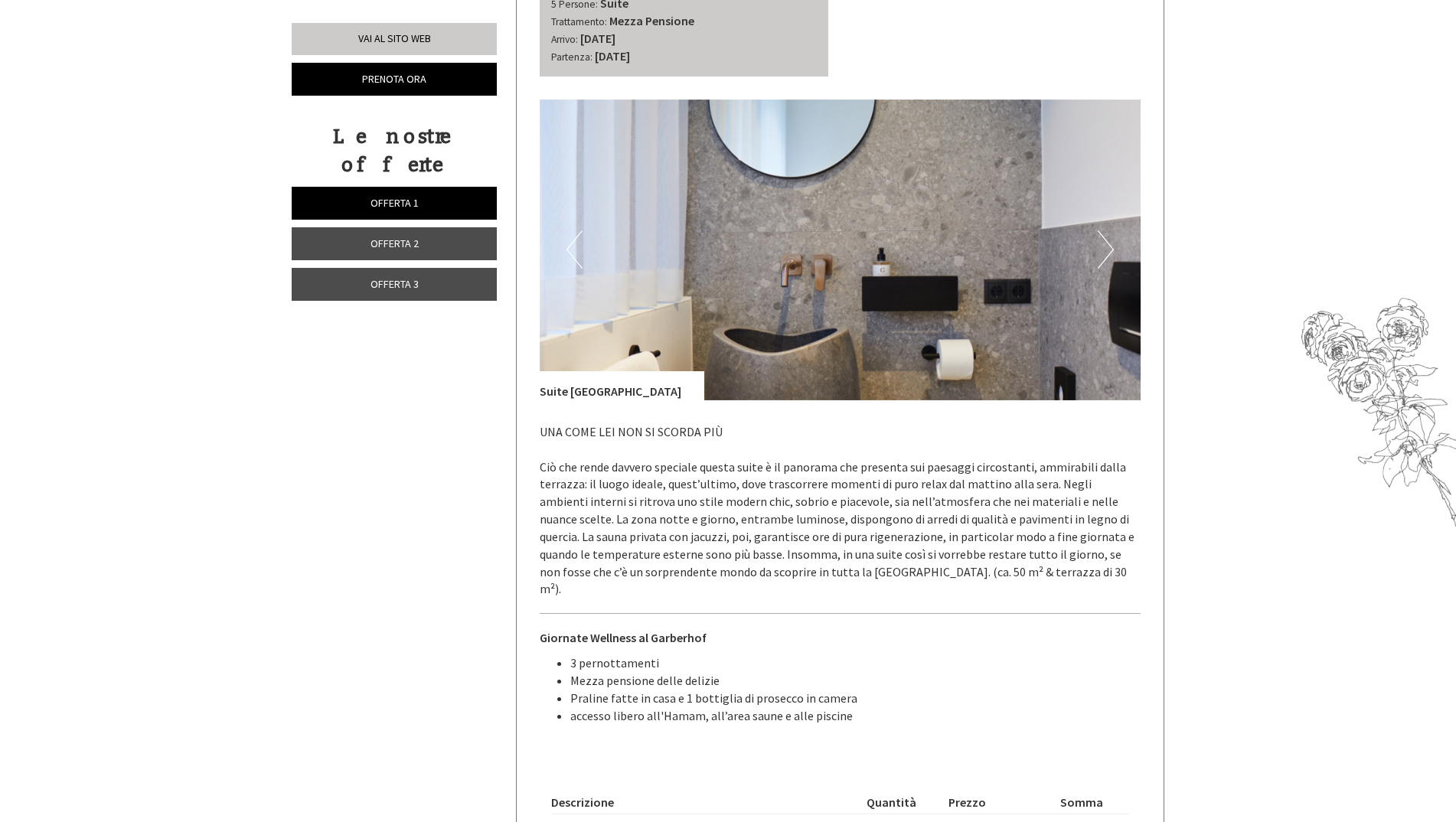
click at [1104, 237] on button "Next" at bounding box center [1106, 249] width 16 height 39
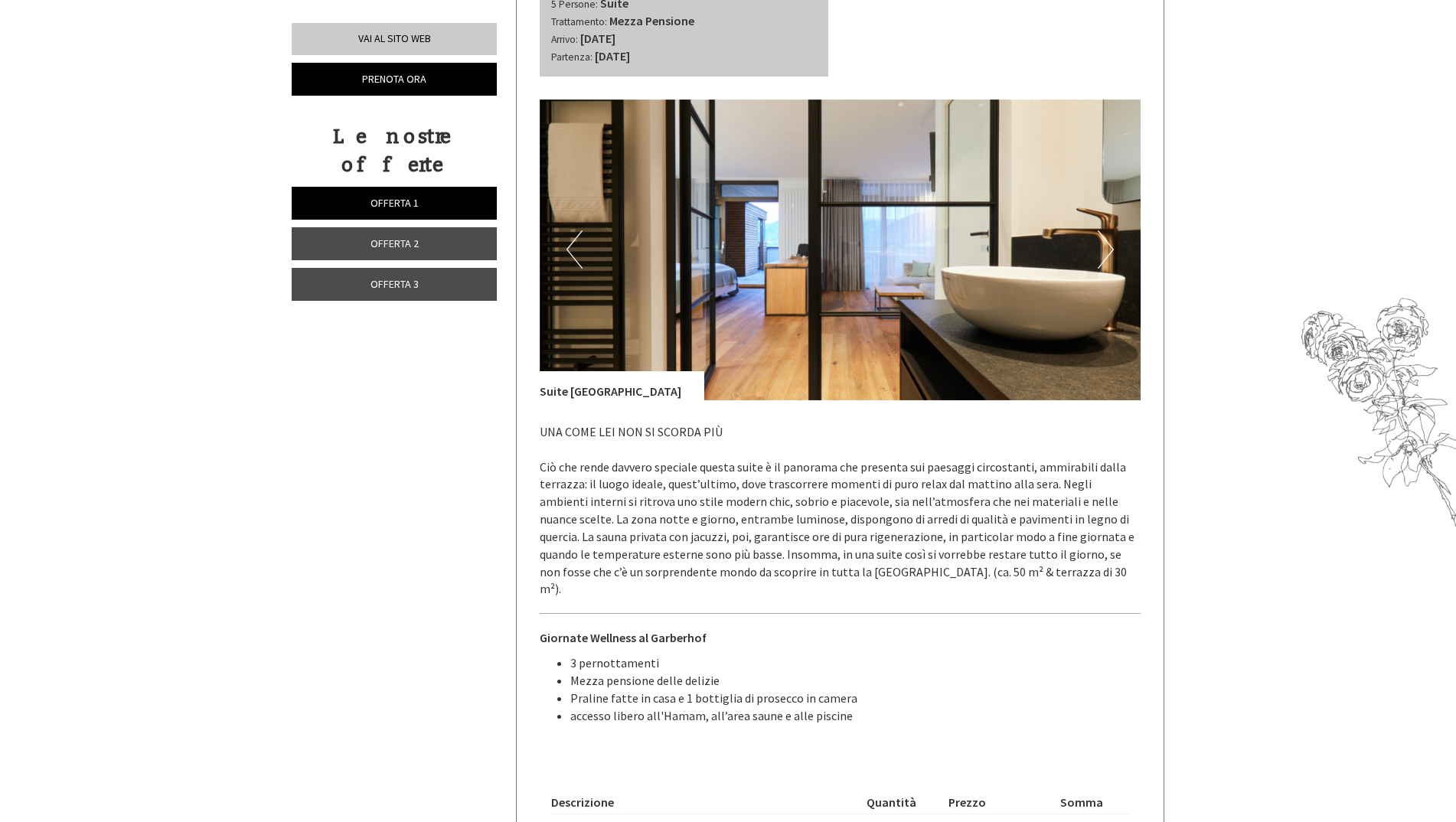
click at [1104, 237] on button "Next" at bounding box center [1106, 249] width 16 height 39
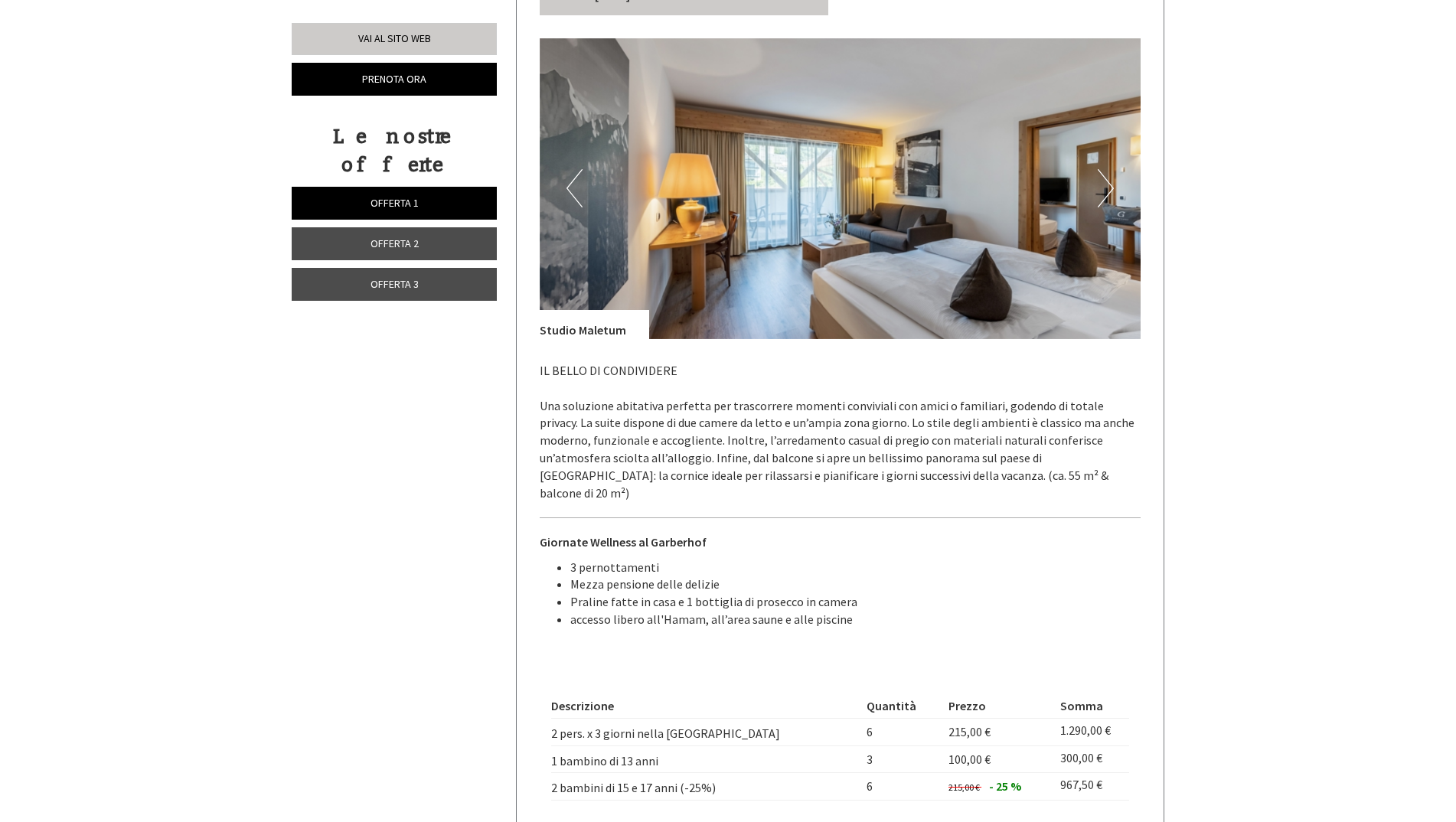
scroll to position [3410, 0]
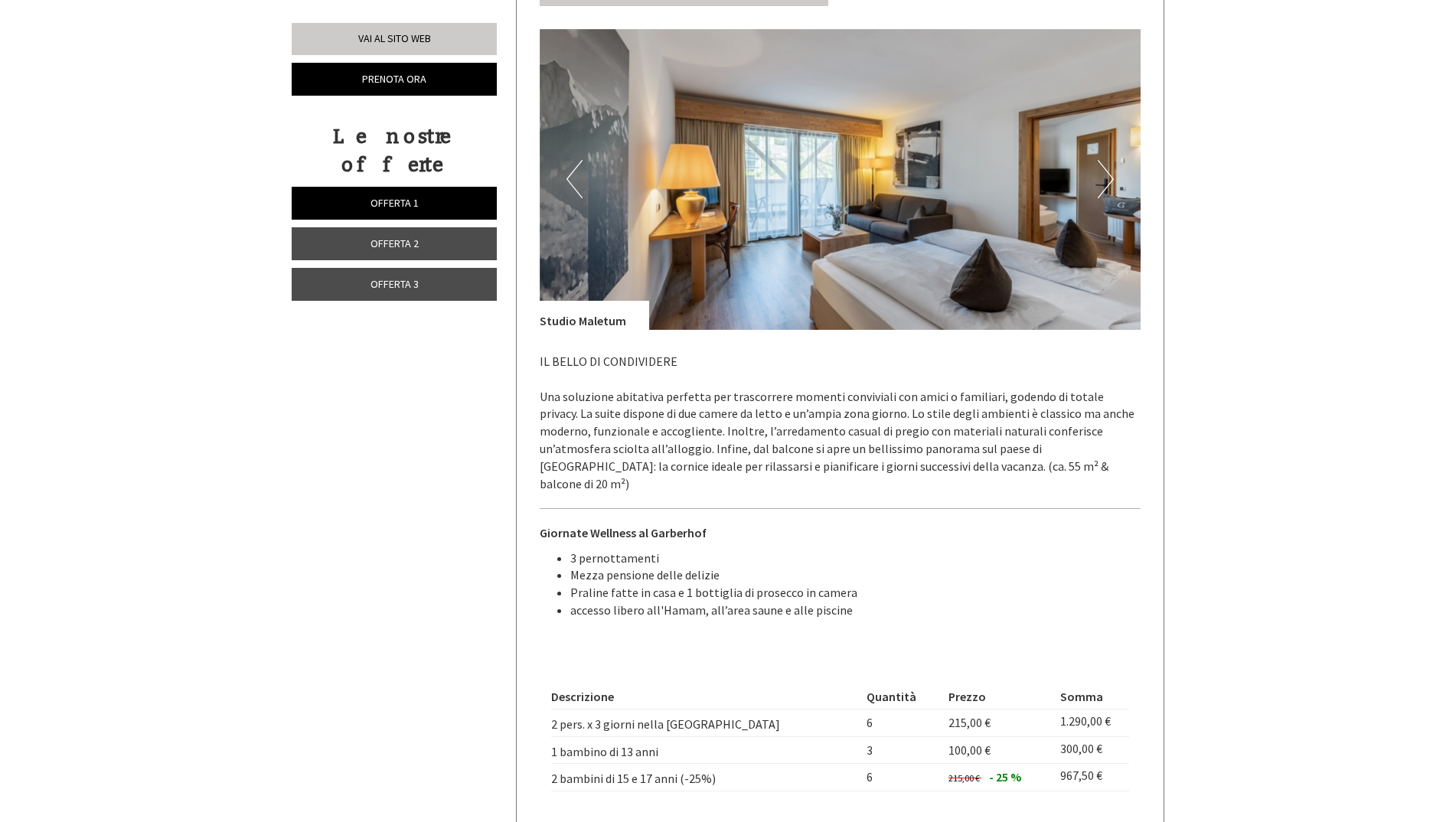
click at [1116, 164] on img at bounding box center [840, 179] width 601 height 301
click at [1113, 161] on button "Next" at bounding box center [1106, 179] width 16 height 39
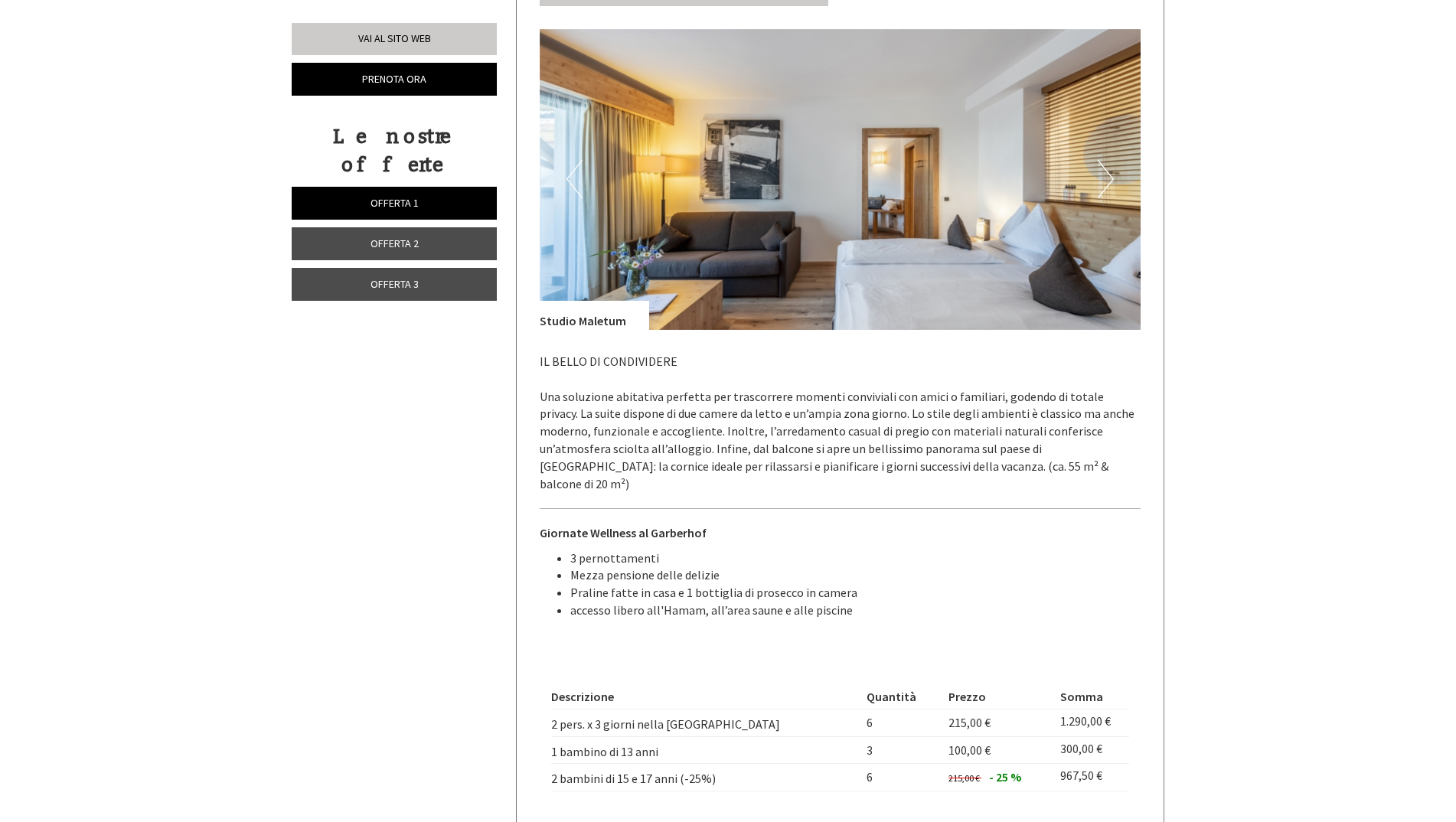
click at [1104, 167] on button "Next" at bounding box center [1106, 179] width 16 height 39
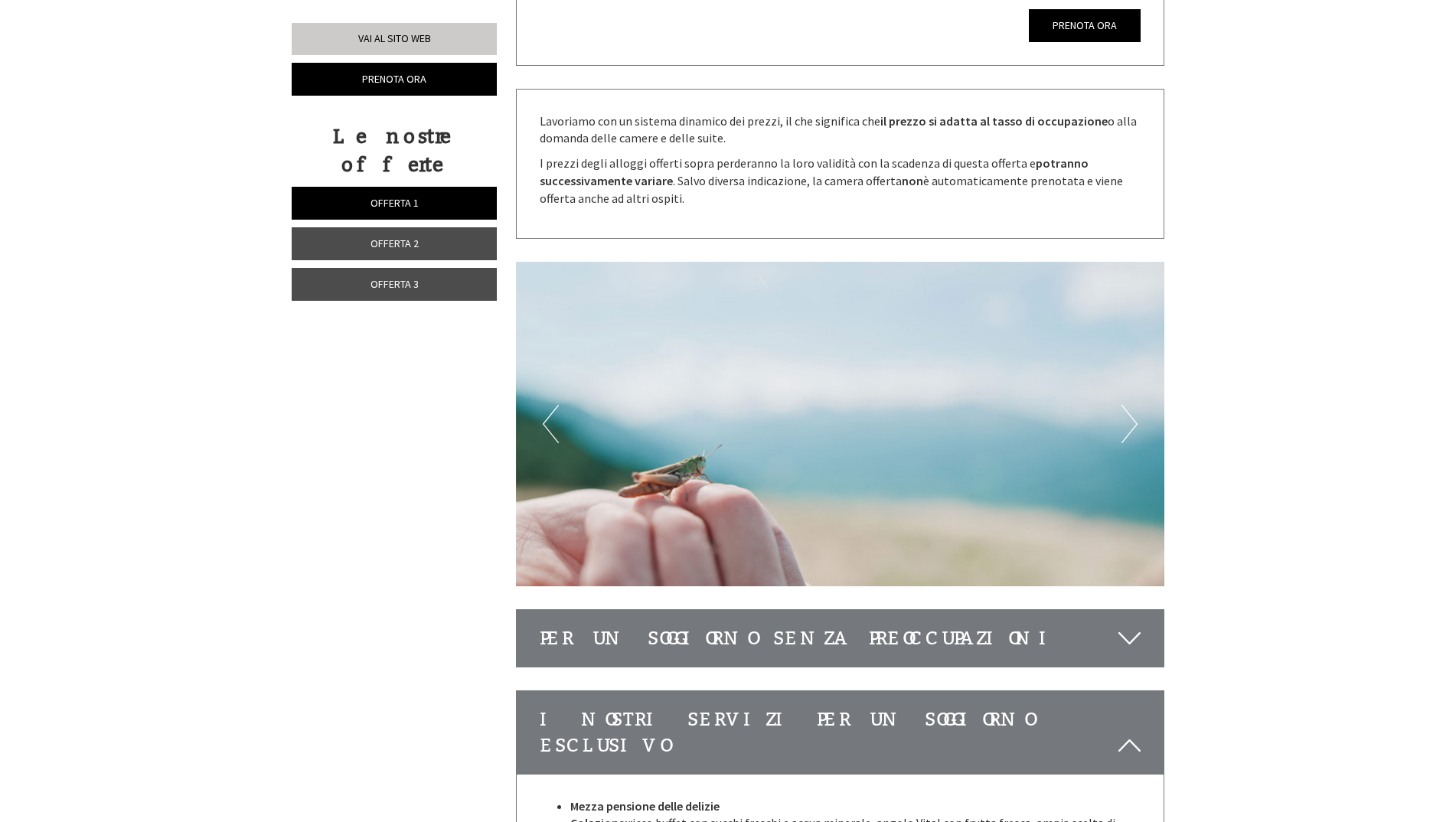
scroll to position [4406, 0]
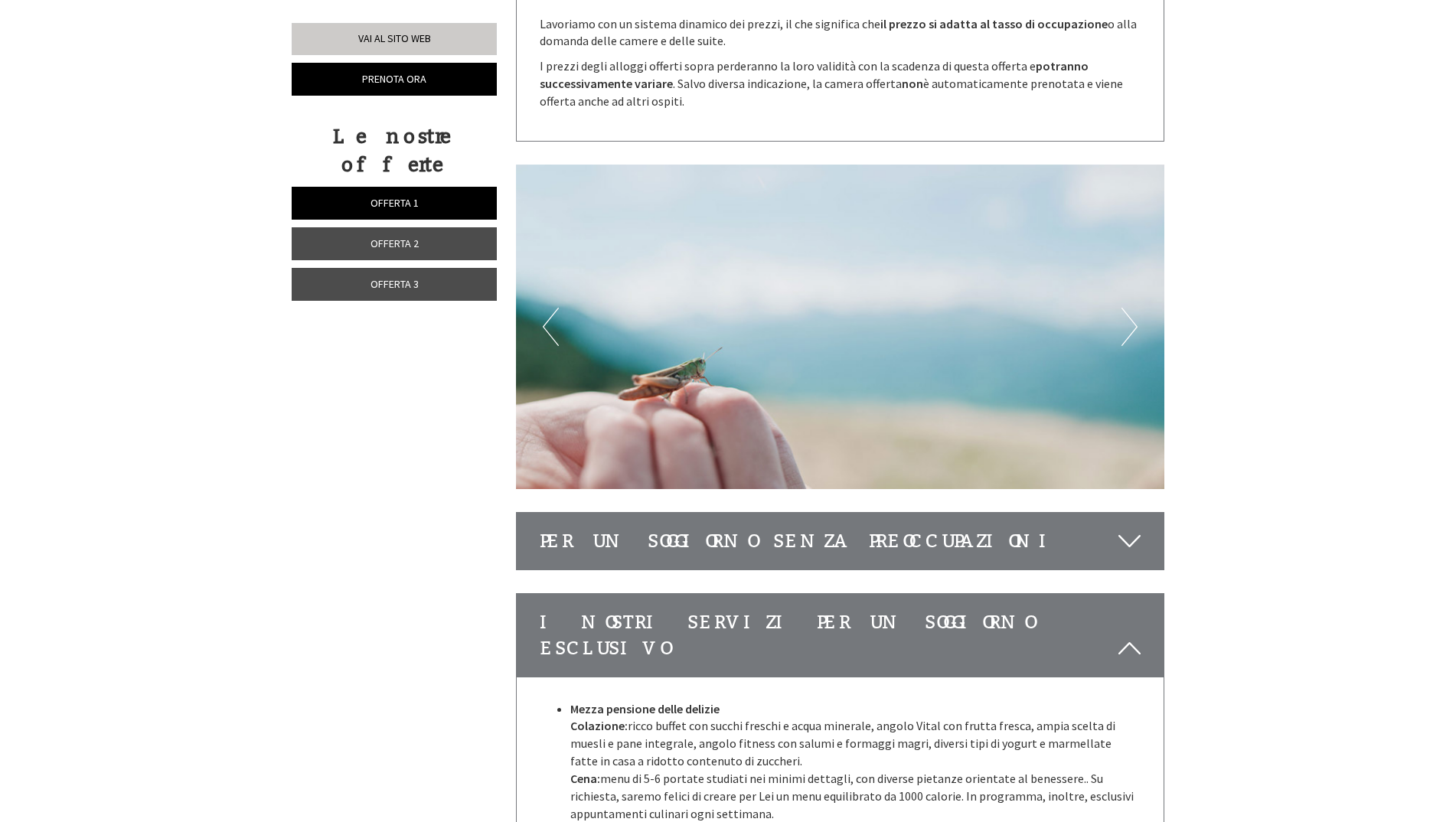
click at [1125, 308] on button "Next" at bounding box center [1129, 327] width 16 height 39
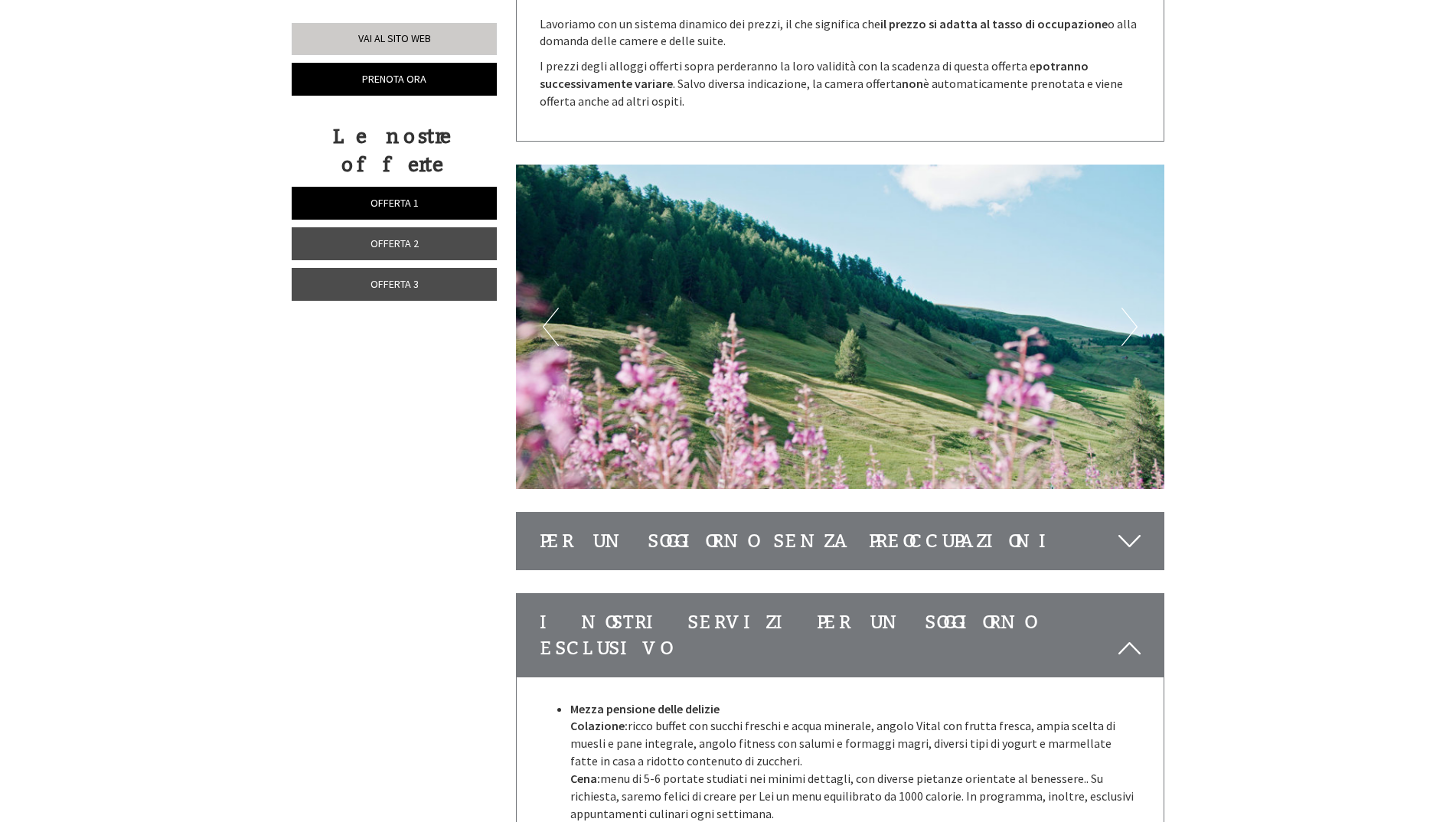
click at [1125, 308] on button "Next" at bounding box center [1129, 327] width 16 height 39
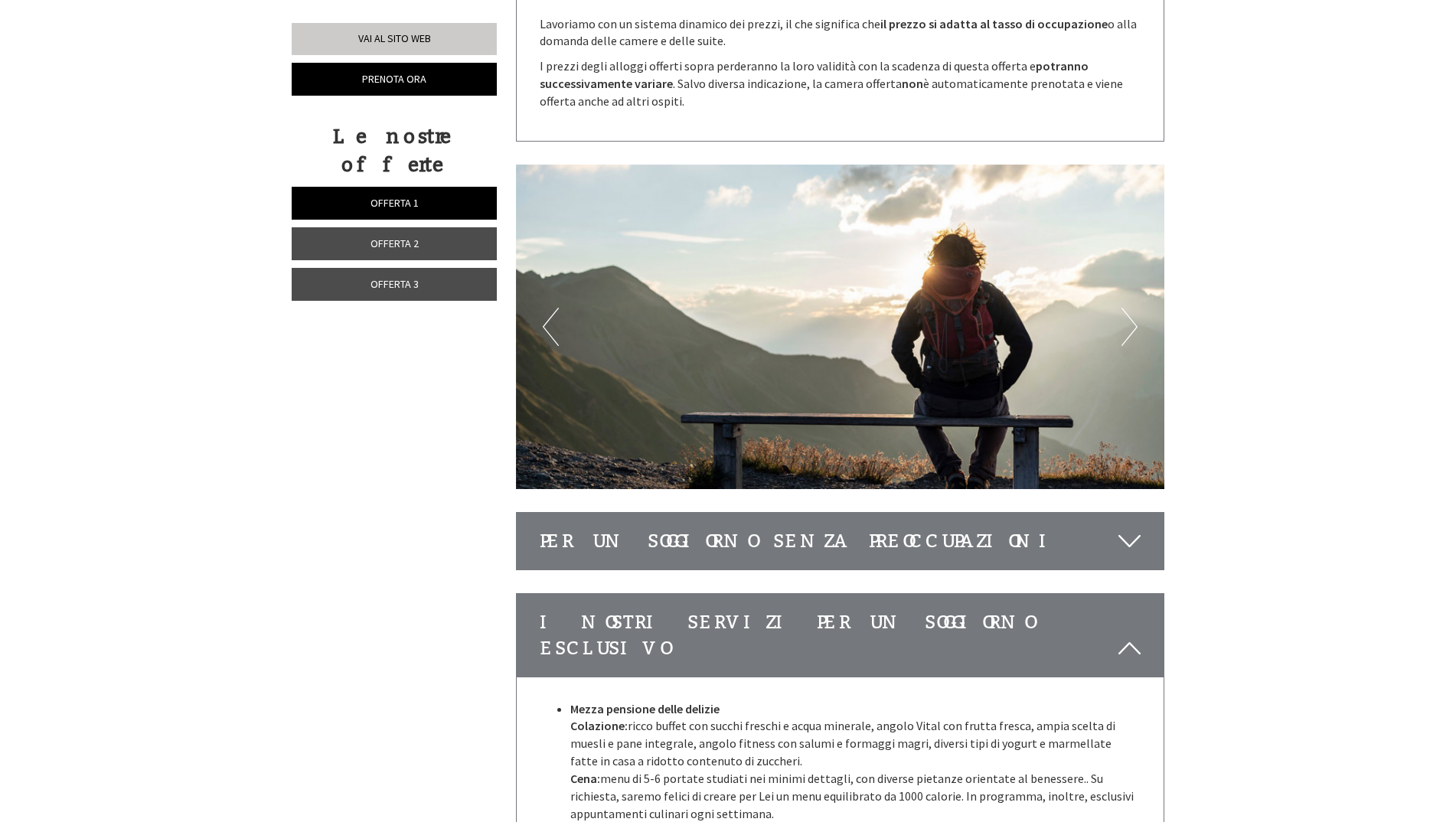
click at [1126, 308] on button "Next" at bounding box center [1129, 327] width 16 height 39
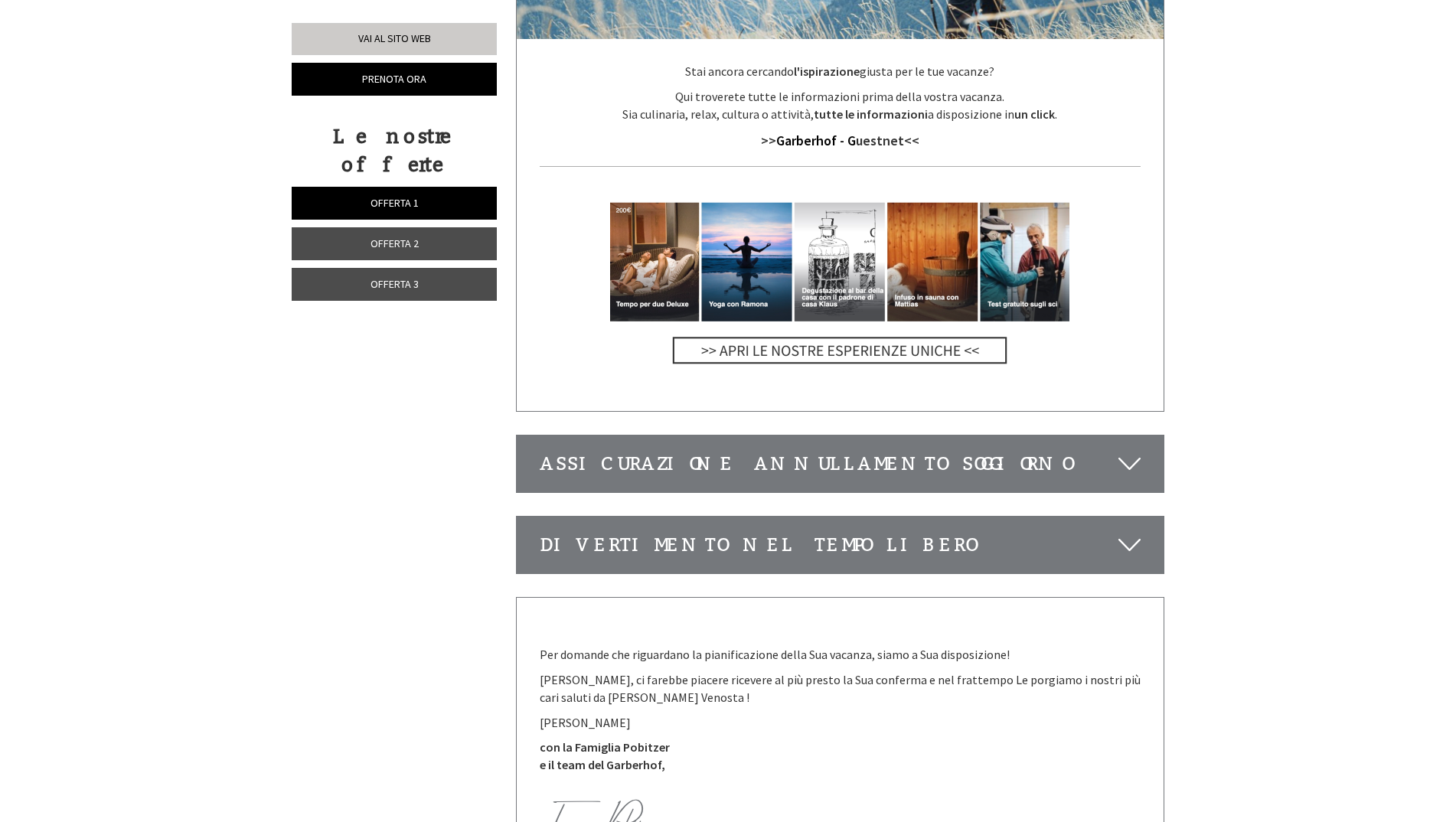
scroll to position [6013, 0]
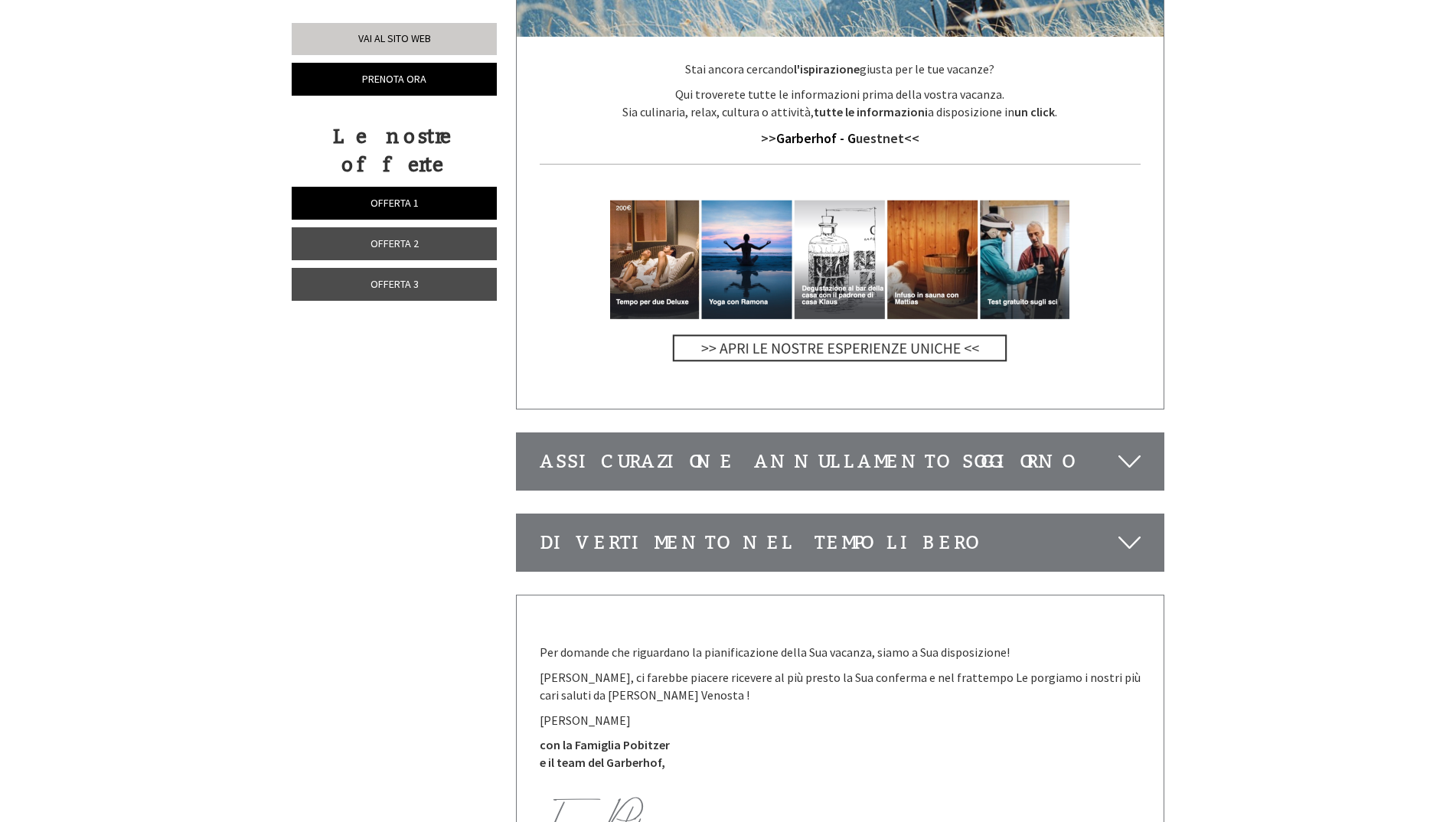
click at [1128, 448] on icon at bounding box center [1129, 461] width 22 height 26
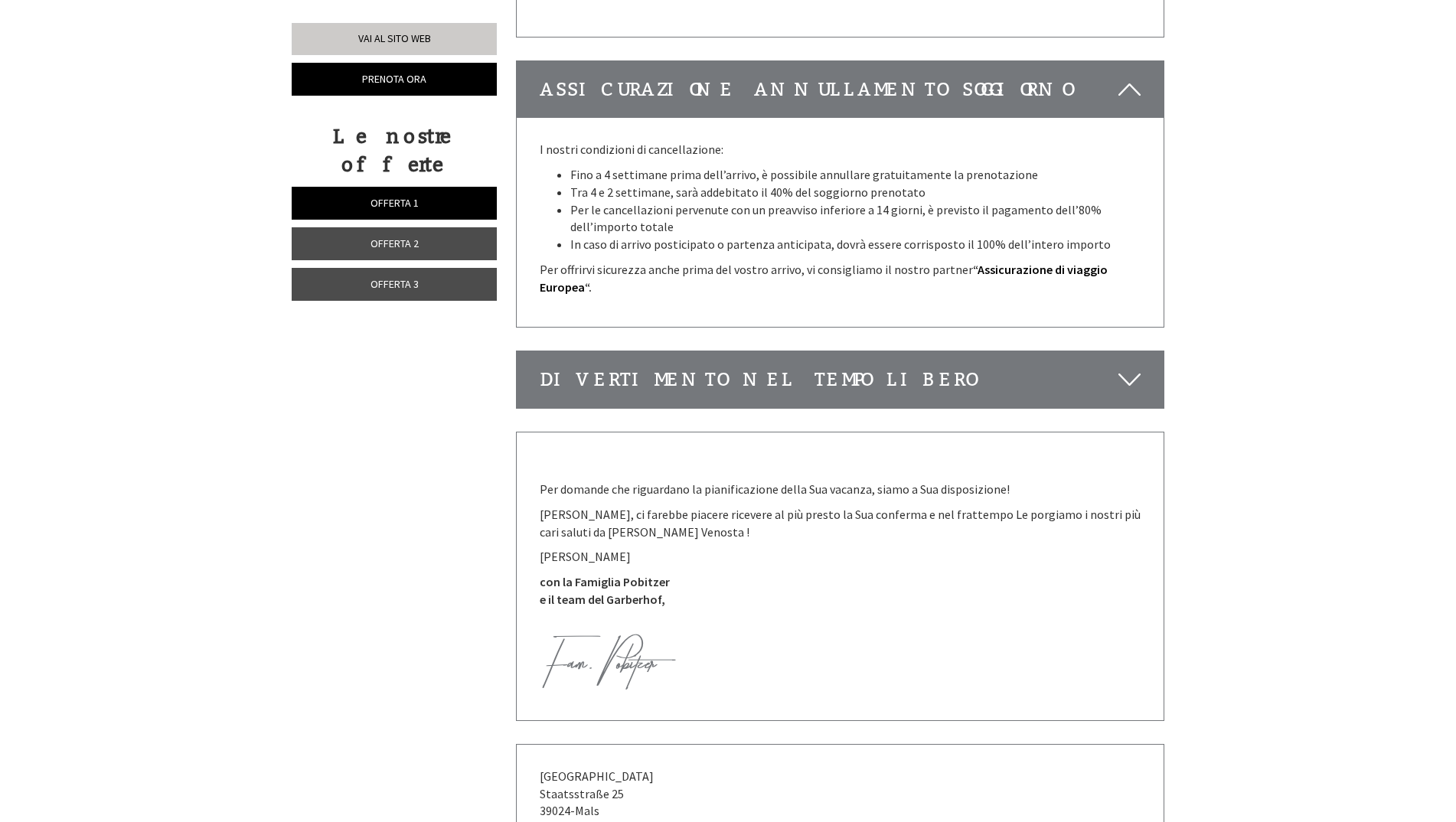
scroll to position [6397, 0]
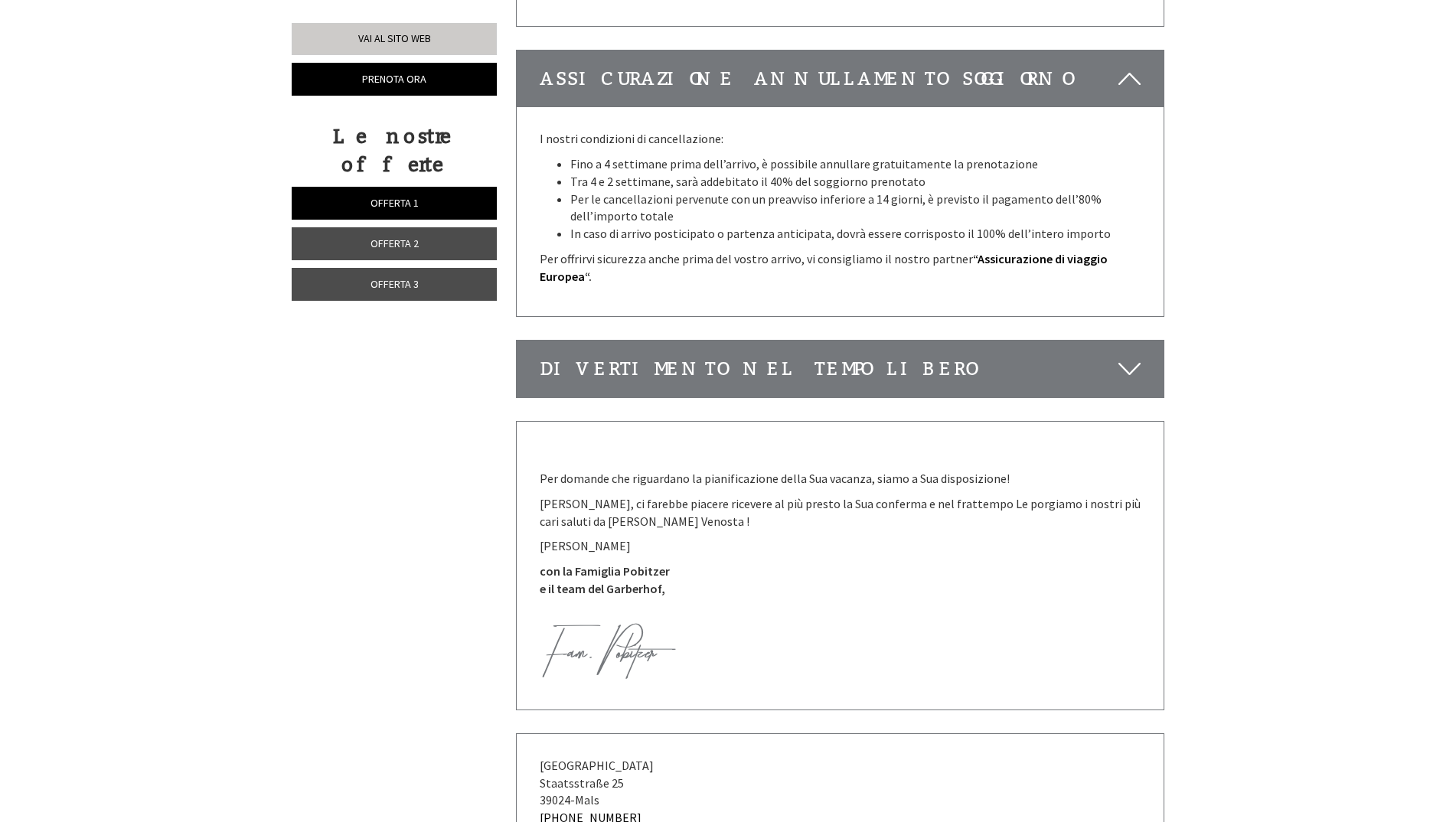
click at [697, 495] on p "[PERSON_NAME], ci farebbe piacere ricevere al più presto la Sua conferma e nel …" at bounding box center [840, 512] width 601 height 35
click at [696, 422] on div "Per domande che riguardano la pianificazione della Sua vacanza, siamo a Sua dis…" at bounding box center [840, 566] width 647 height 288
click at [1127, 356] on icon at bounding box center [1129, 368] width 22 height 26
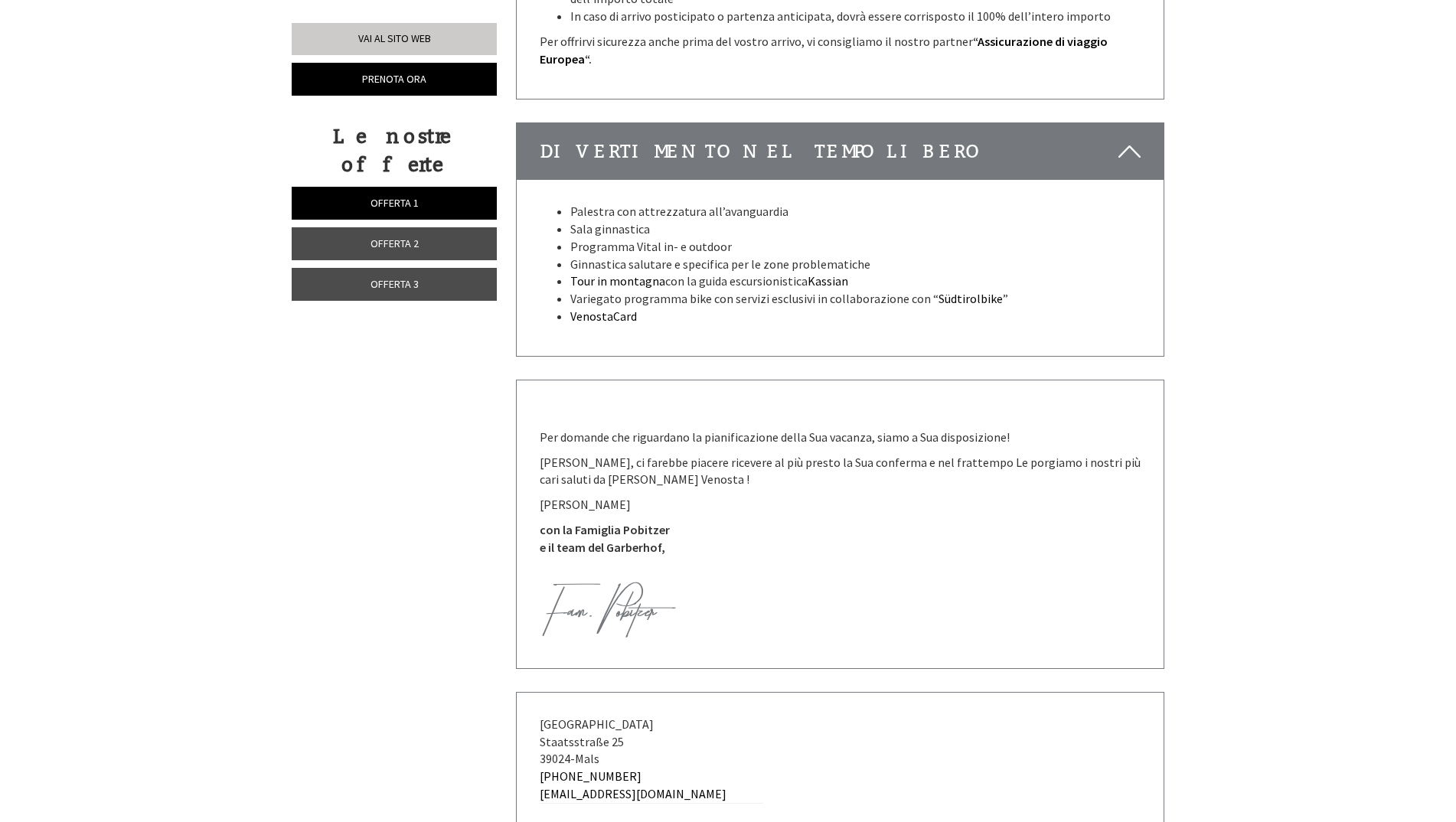
scroll to position [6705, 0]
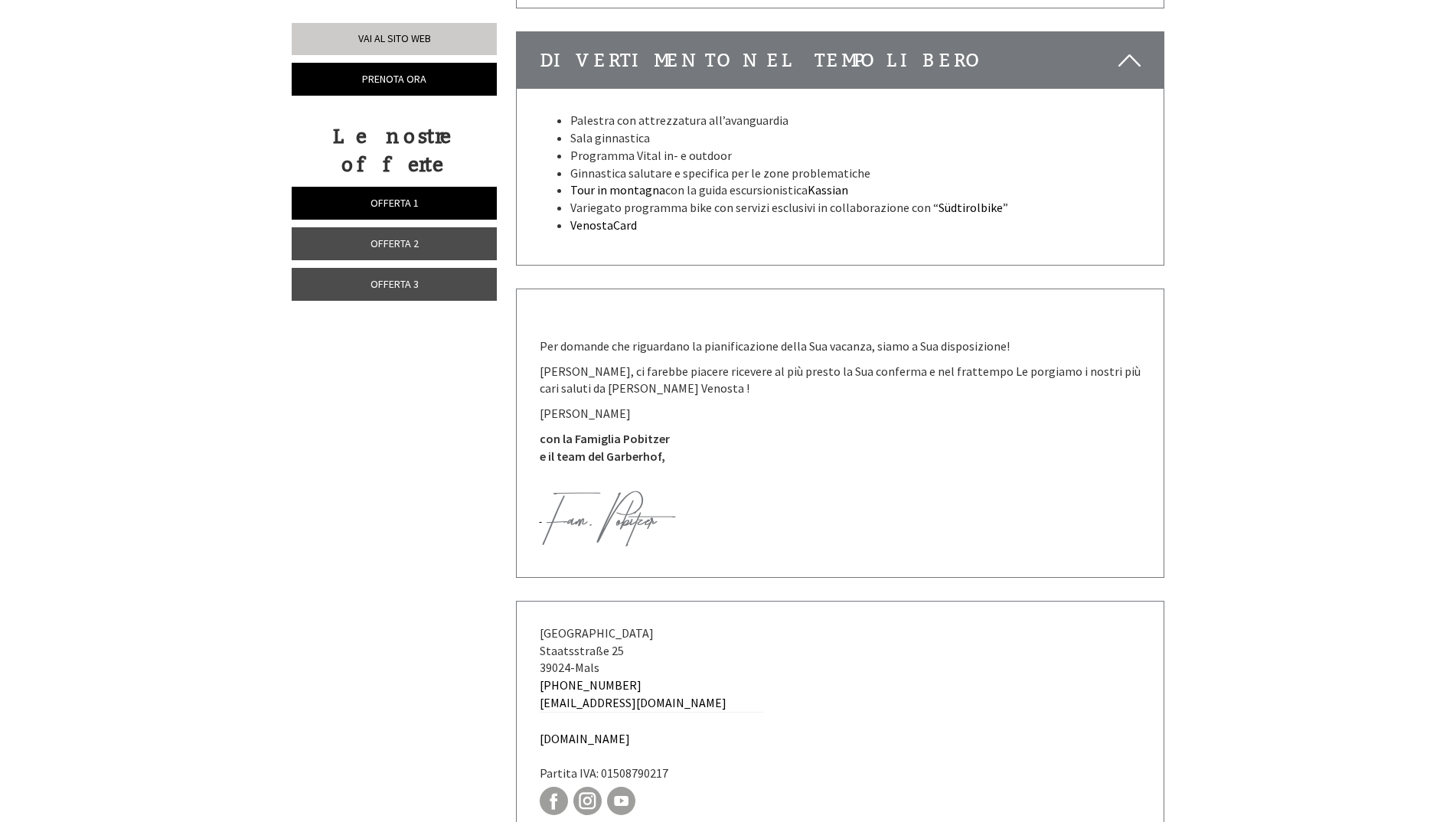
click at [628, 491] on img at bounding box center [608, 519] width 134 height 56
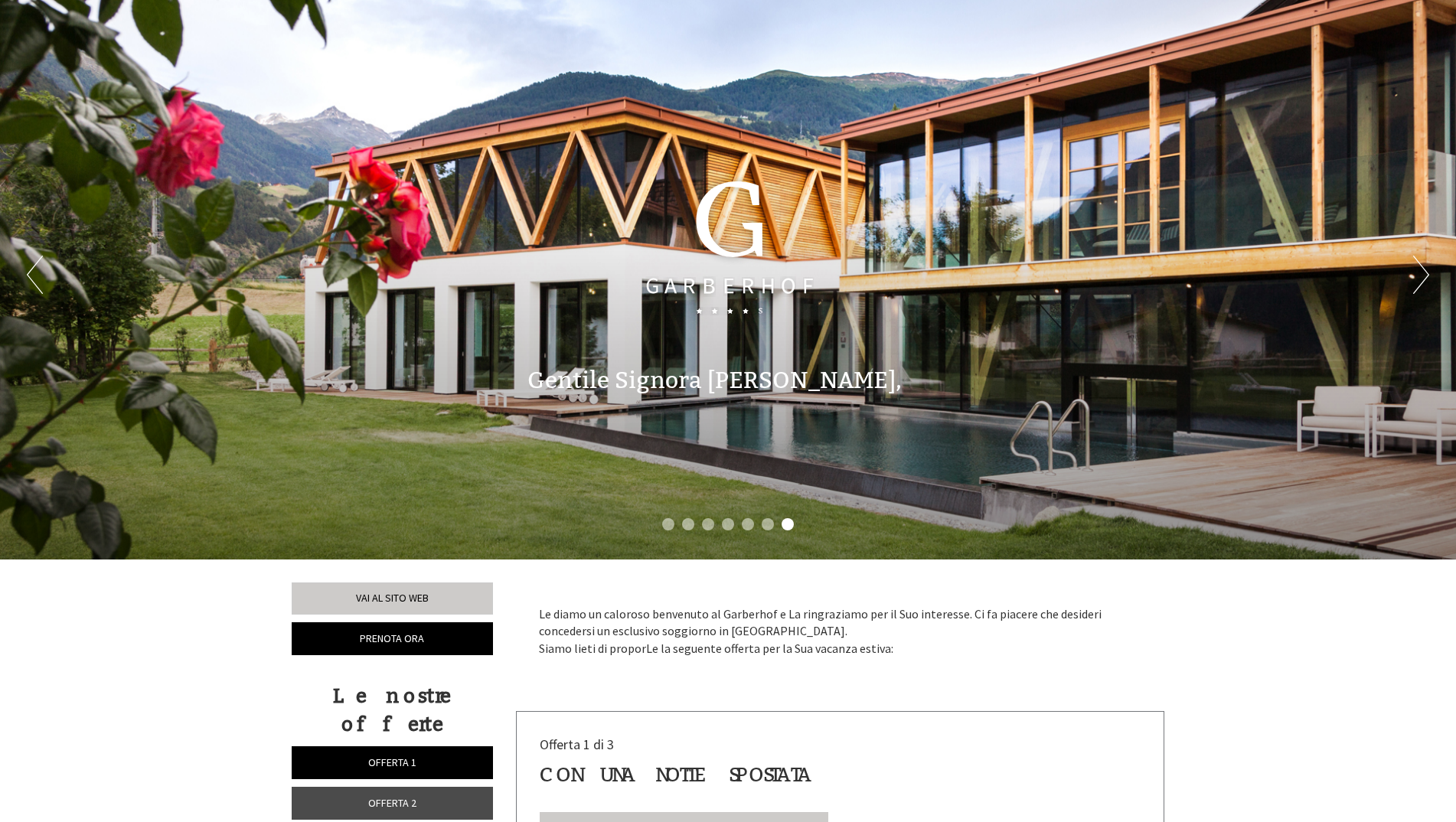
scroll to position [0, 0]
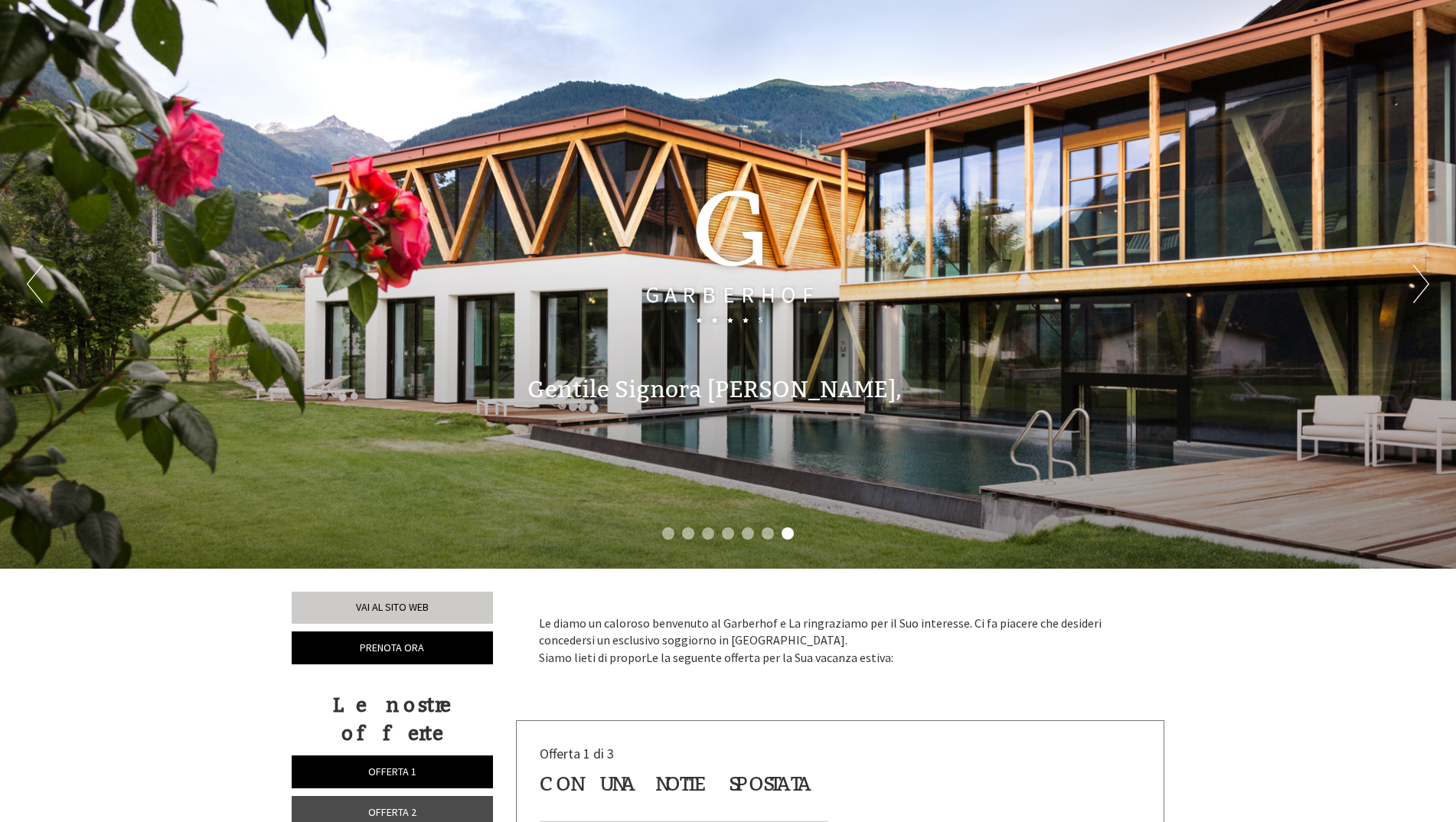
click at [1414, 270] on button "Next" at bounding box center [1421, 284] width 16 height 39
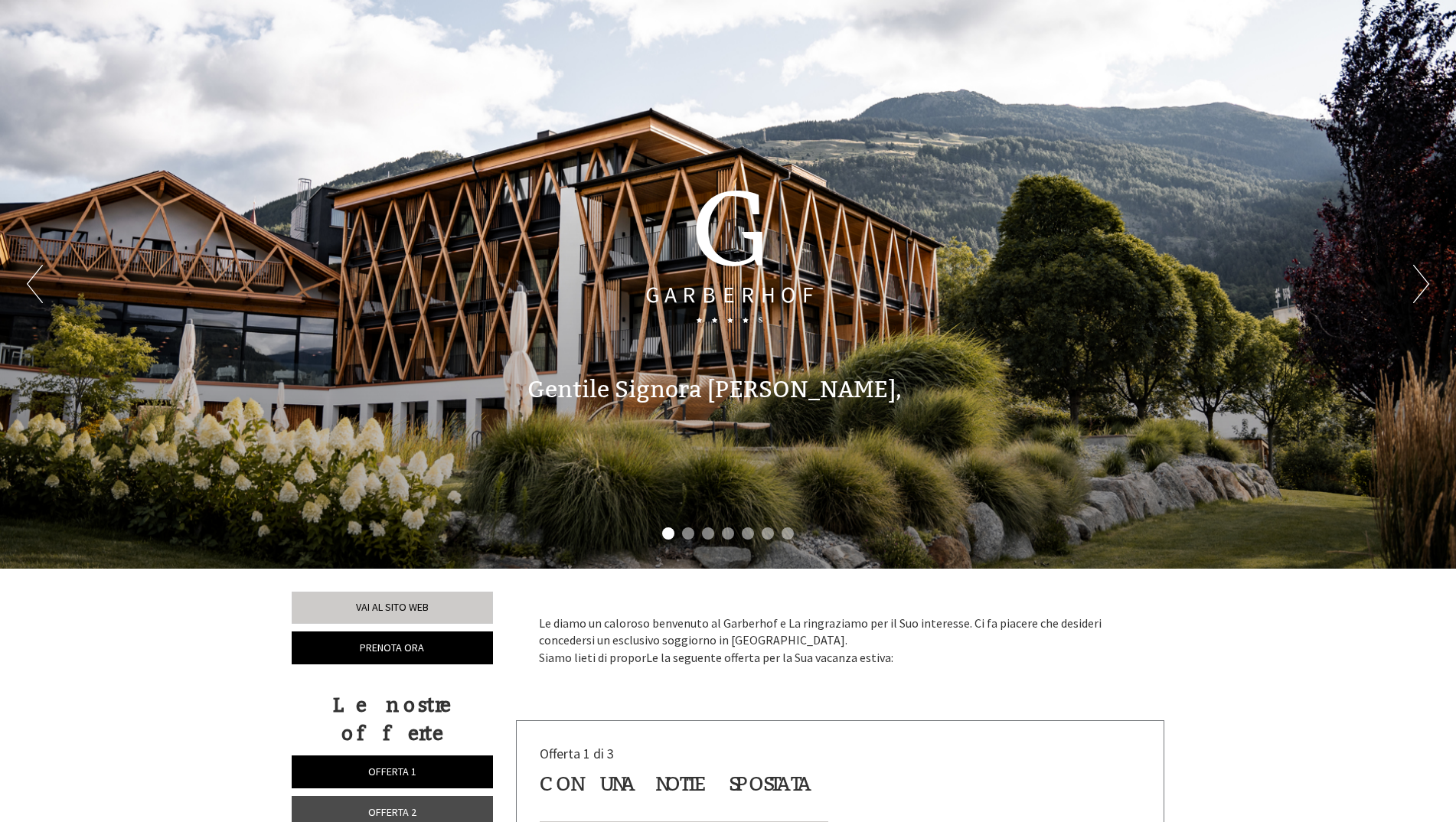
click at [1416, 280] on button "Next" at bounding box center [1421, 284] width 16 height 39
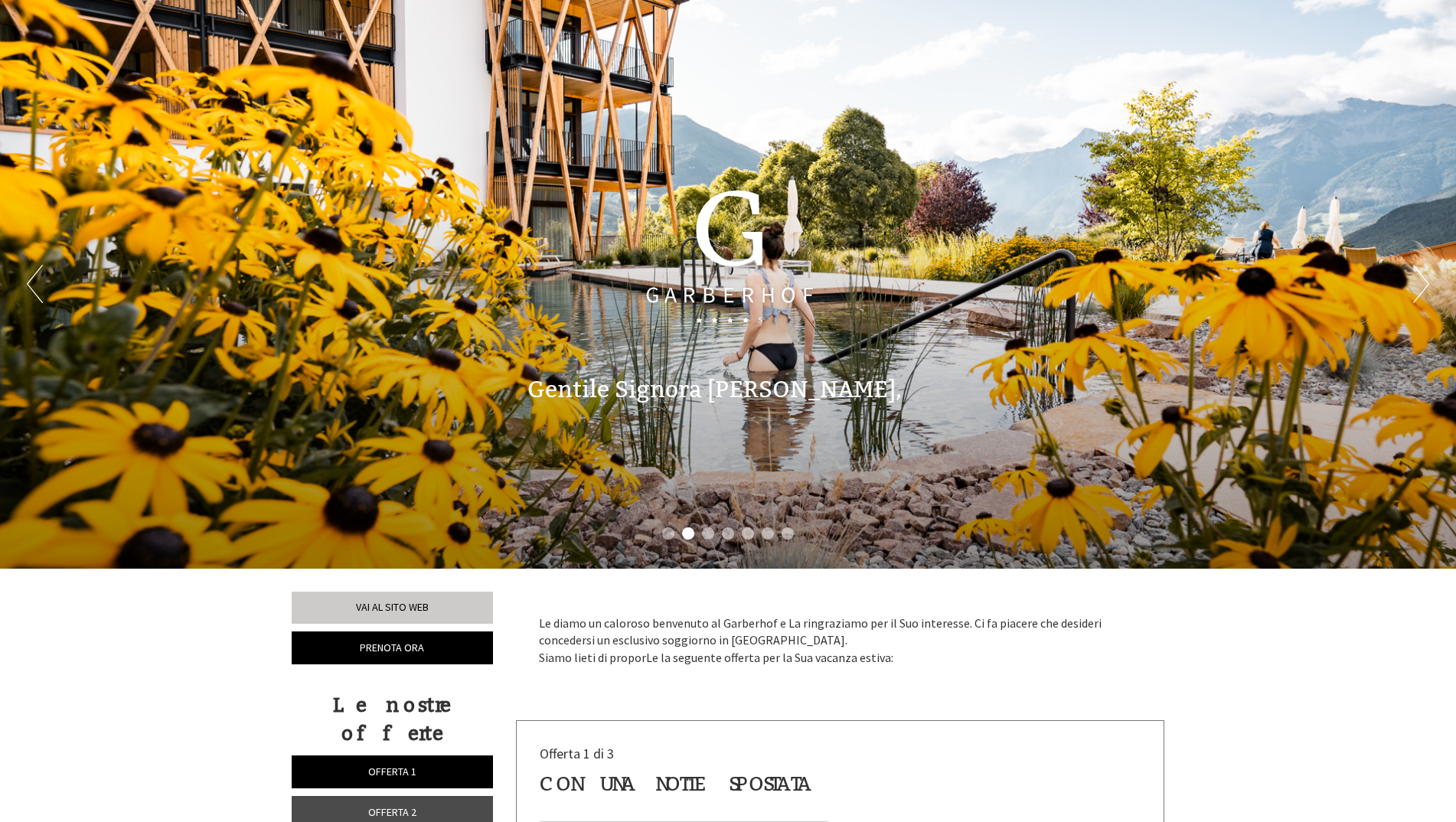
click at [1416, 280] on button "Next" at bounding box center [1421, 284] width 16 height 39
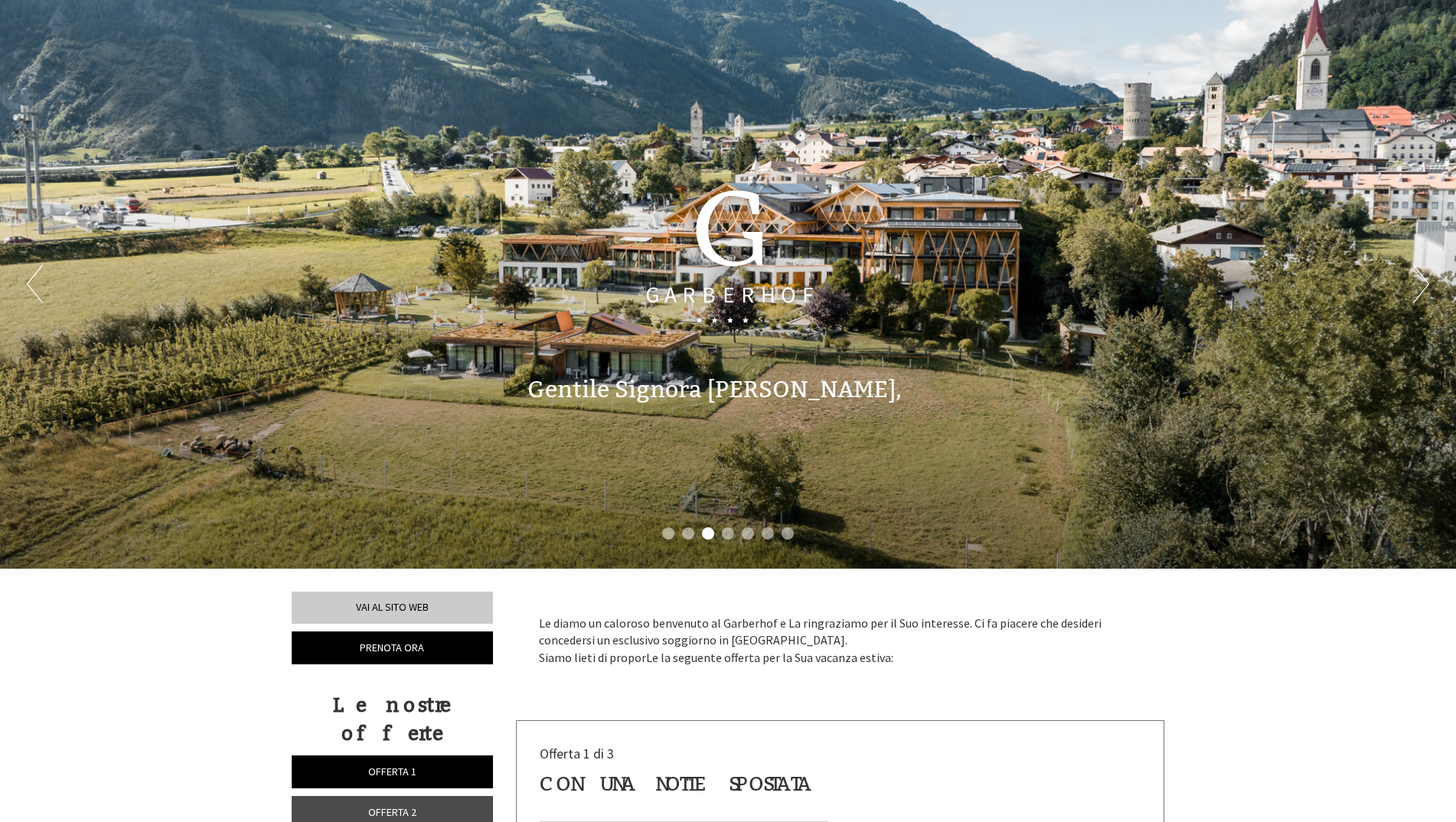
click at [1416, 280] on button "Next" at bounding box center [1421, 284] width 16 height 39
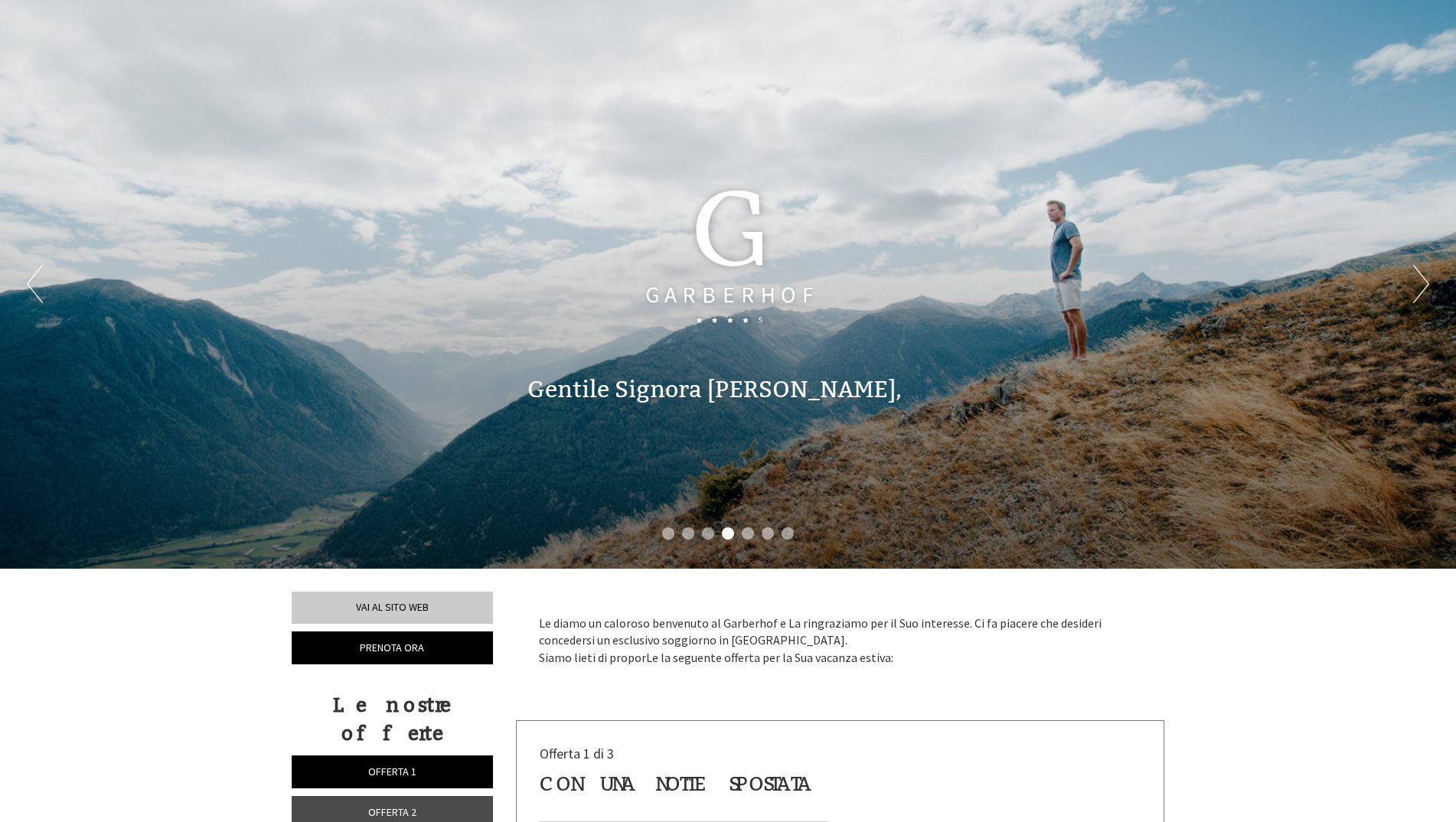
click at [1416, 280] on button "Next" at bounding box center [1421, 284] width 16 height 39
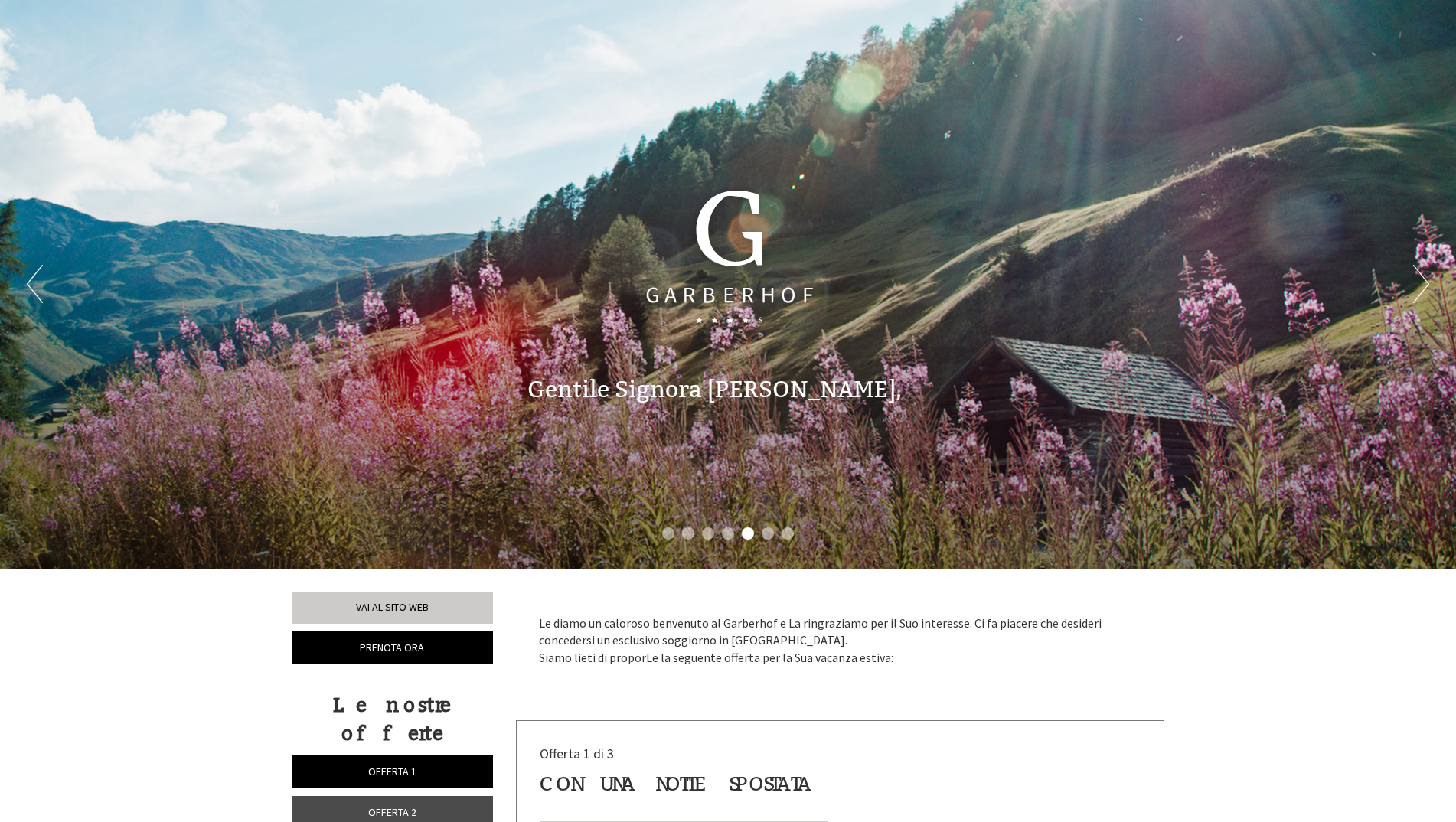
click at [1416, 280] on button "Next" at bounding box center [1421, 284] width 16 height 39
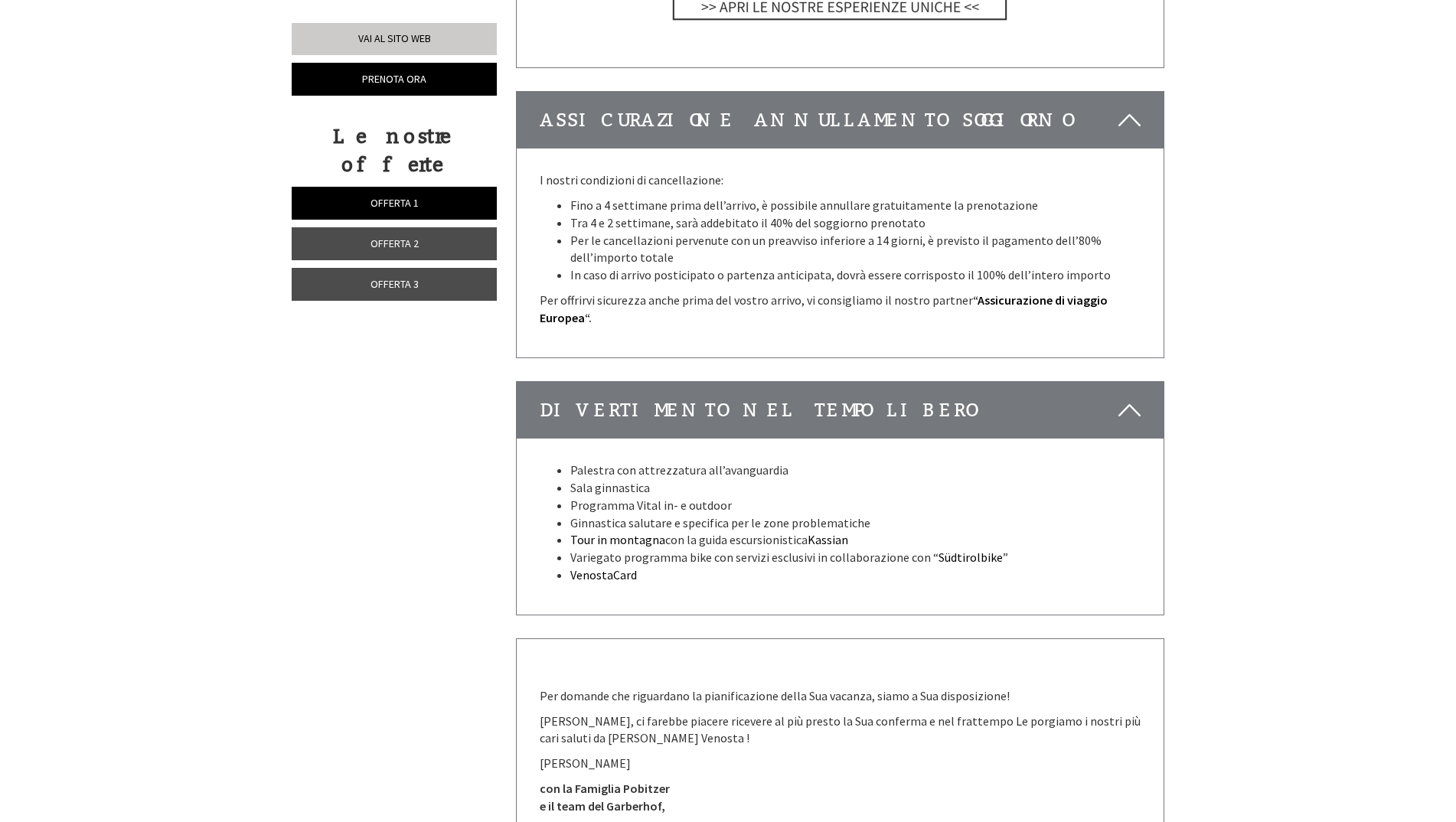
scroll to position [7012, 0]
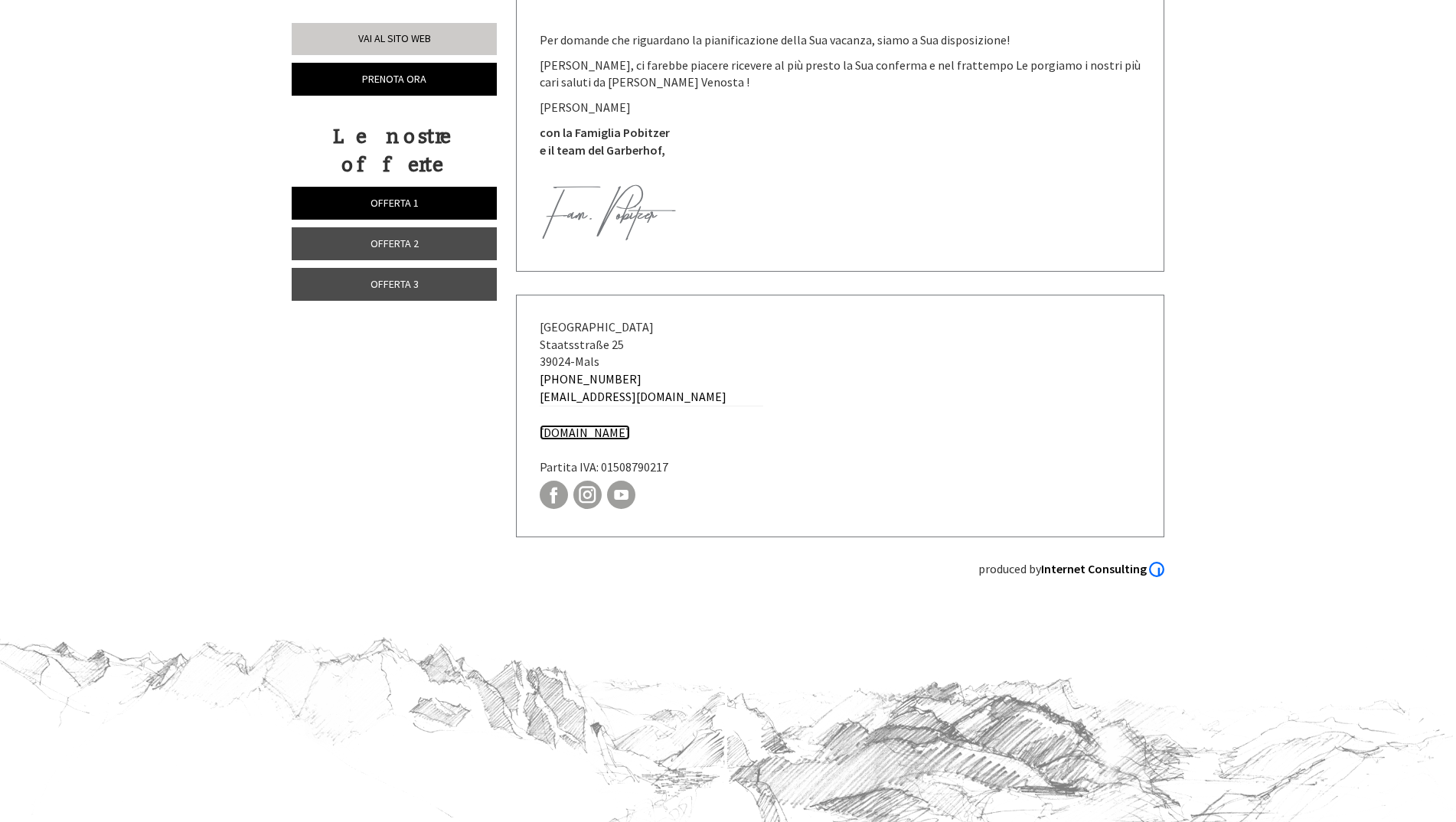
click at [605, 425] on link "[DOMAIN_NAME]" at bounding box center [585, 432] width 90 height 15
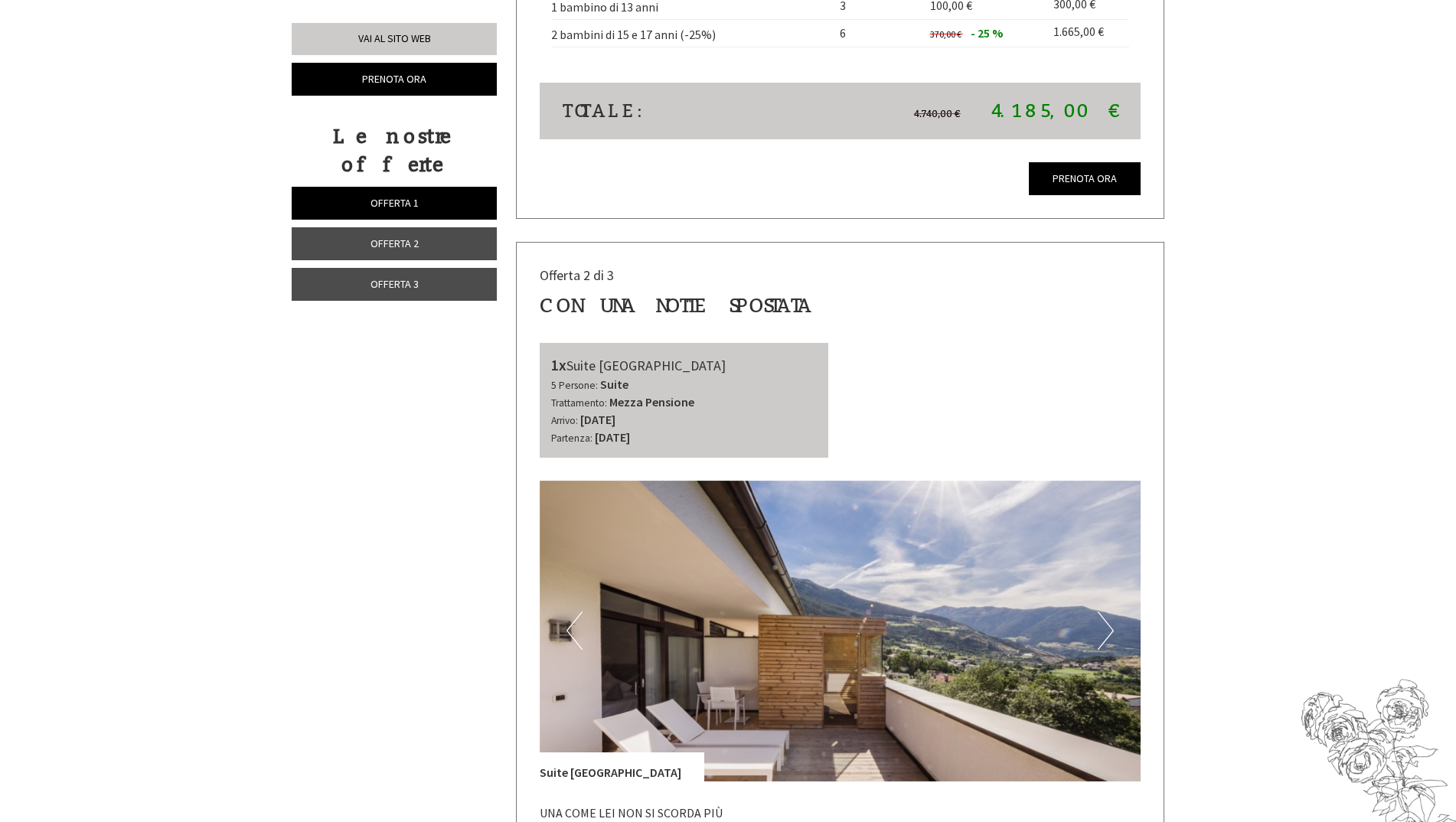
scroll to position [1882, 0]
